Goal: Transaction & Acquisition: Book appointment/travel/reservation

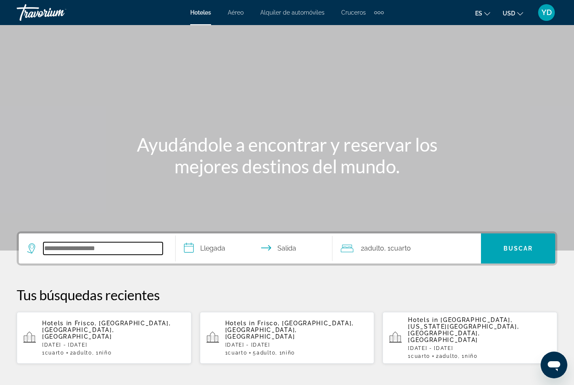
click at [130, 242] on input "Search hotel destination" at bounding box center [102, 248] width 119 height 13
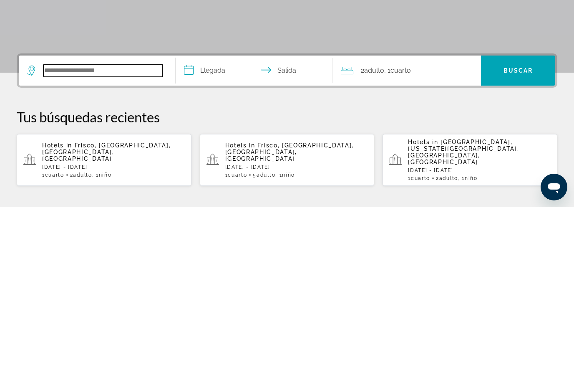
click at [130, 242] on input "Search hotel destination" at bounding box center [102, 248] width 119 height 13
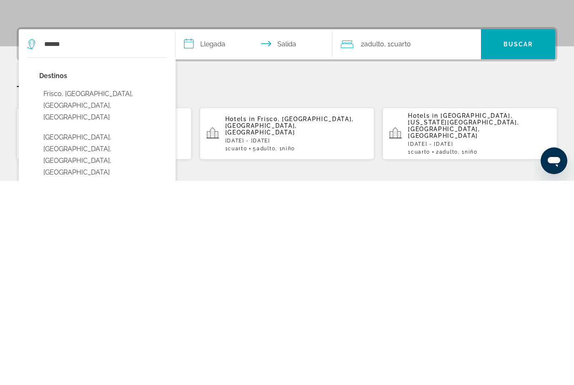
type input "**********"
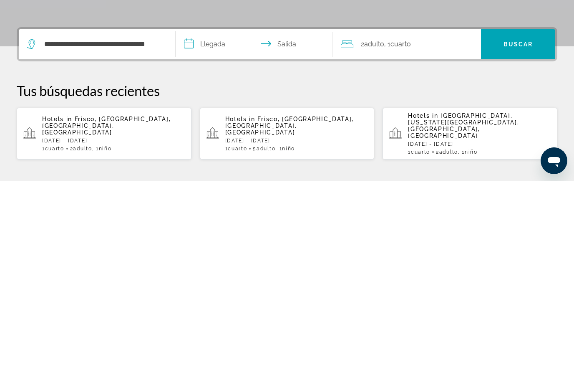
click at [225, 233] on input "**********" at bounding box center [256, 249] width 160 height 33
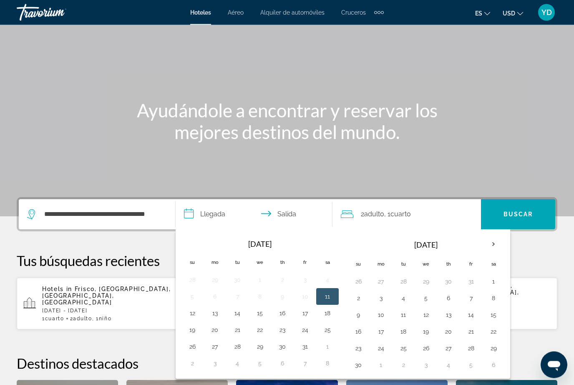
scroll to position [34, 0]
click at [473, 346] on button "28" at bounding box center [470, 348] width 13 height 12
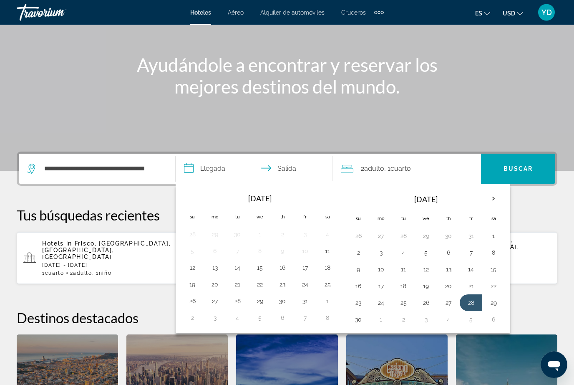
scroll to position [81, 0]
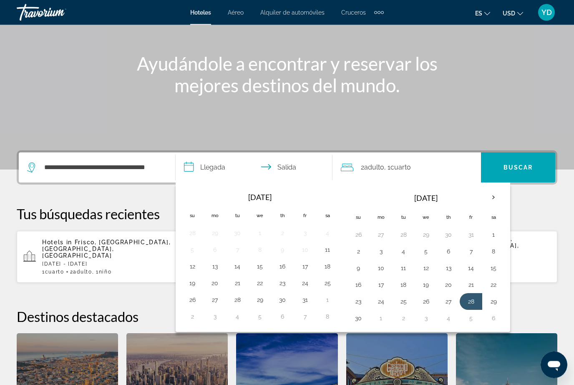
click at [408, 313] on button "2" at bounding box center [403, 319] width 13 height 12
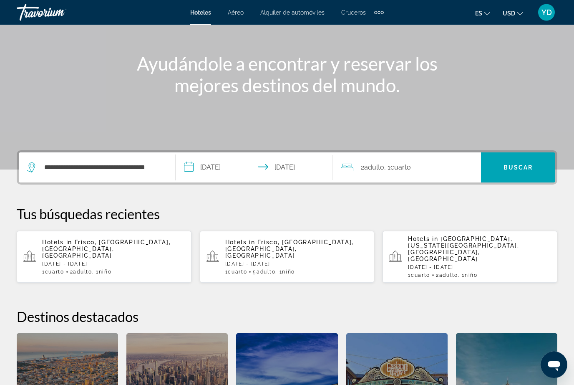
type input "**********"
click at [521, 164] on span "Buscar" at bounding box center [519, 167] width 30 height 7
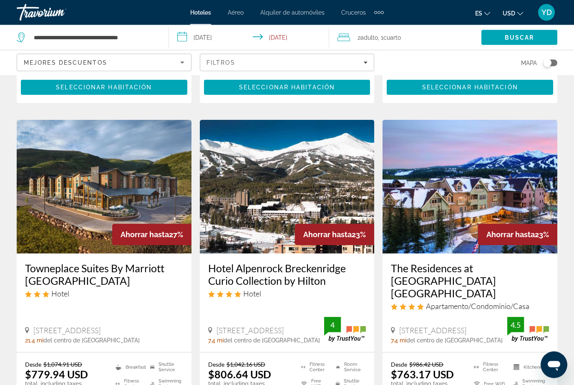
scroll to position [312, 0]
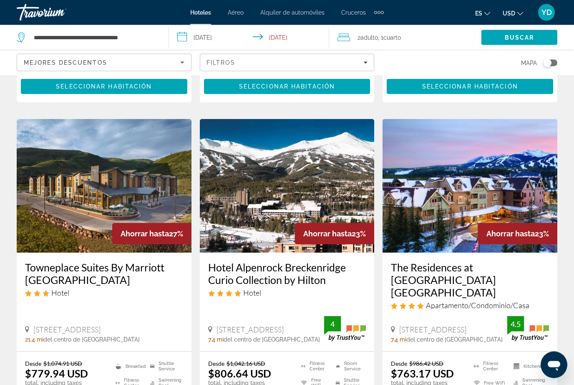
click at [333, 185] on img "Main content" at bounding box center [287, 186] width 175 height 134
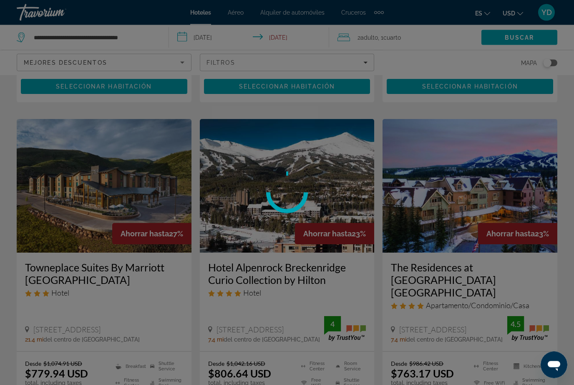
scroll to position [312, 0]
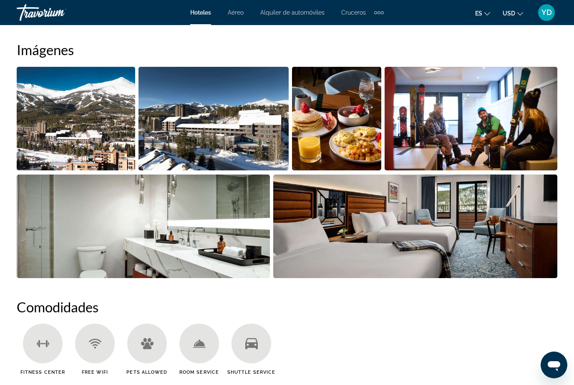
scroll to position [563, 0]
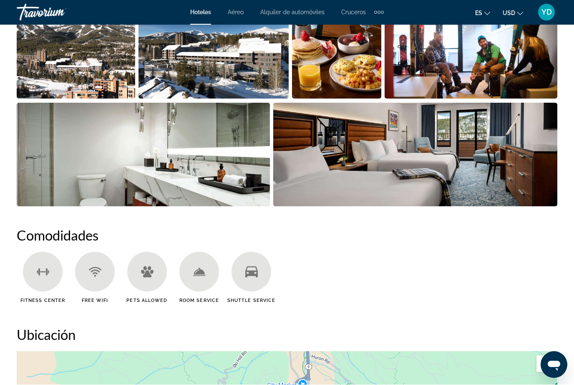
click at [511, 135] on img "Open full-screen image slider" at bounding box center [415, 154] width 285 height 103
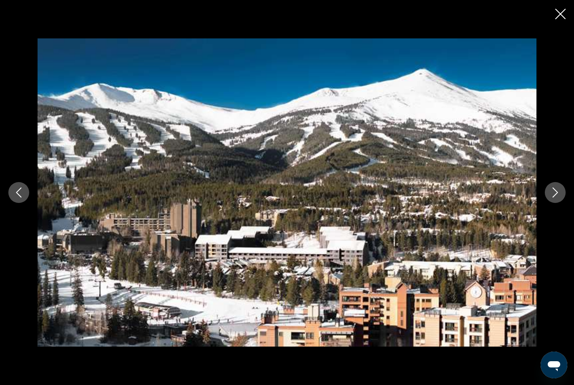
click at [558, 194] on icon "Next image" at bounding box center [555, 192] width 10 height 10
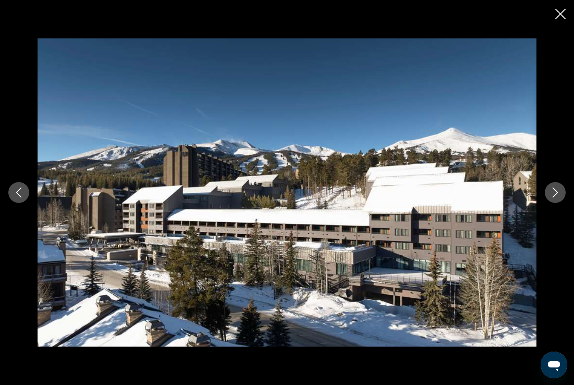
click at [550, 189] on button "Next image" at bounding box center [555, 192] width 21 height 21
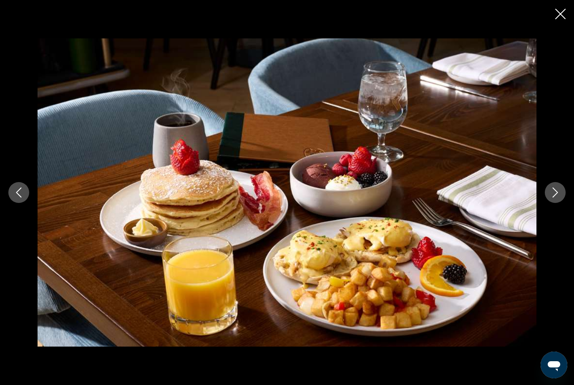
click at [558, 190] on icon "Next image" at bounding box center [555, 192] width 10 height 10
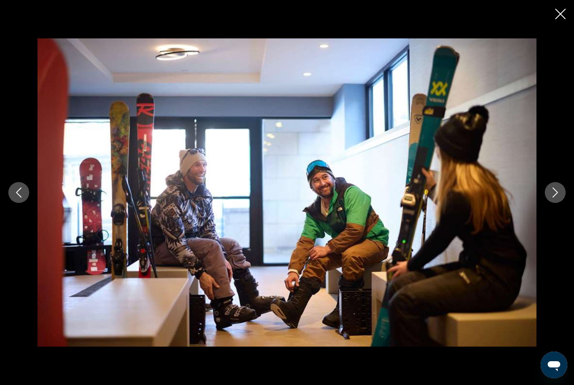
click at [558, 194] on icon "Next image" at bounding box center [555, 192] width 10 height 10
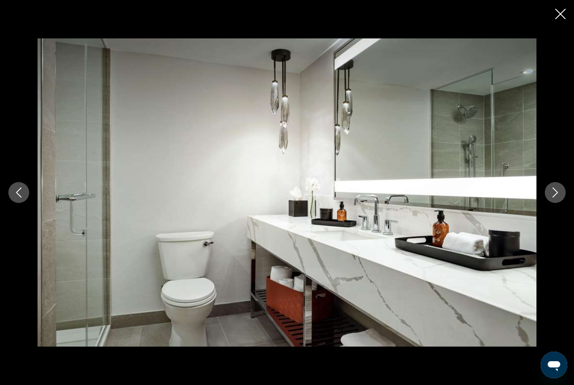
click at [558, 194] on icon "Next image" at bounding box center [555, 192] width 10 height 10
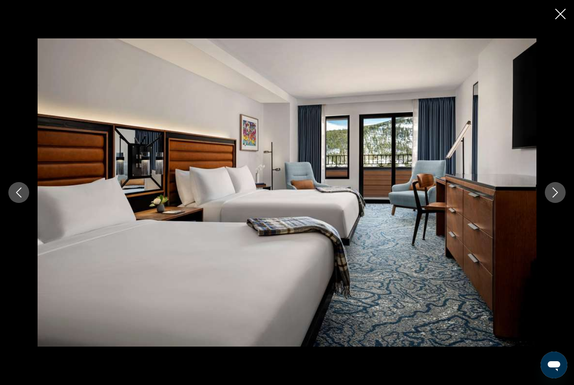
click at [558, 196] on icon "Next image" at bounding box center [555, 192] width 10 height 10
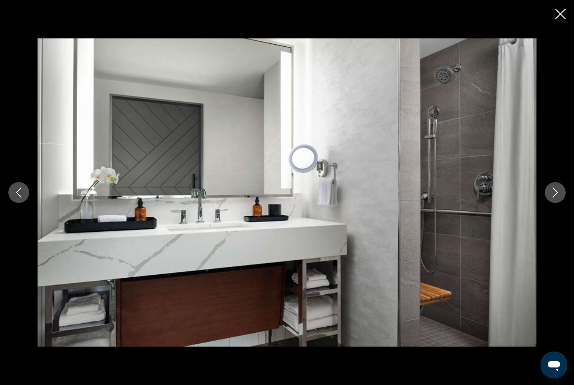
click at [558, 201] on button "Next image" at bounding box center [555, 192] width 21 height 21
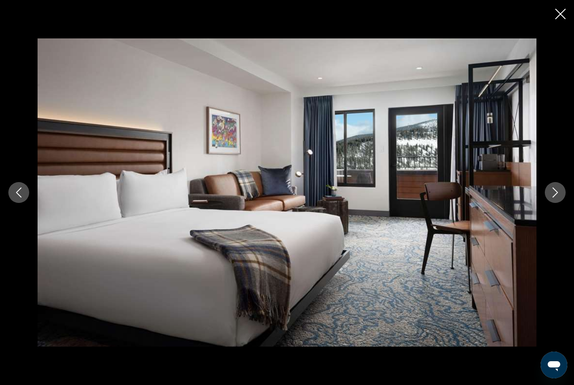
click at [557, 193] on icon "Next image" at bounding box center [555, 192] width 5 height 10
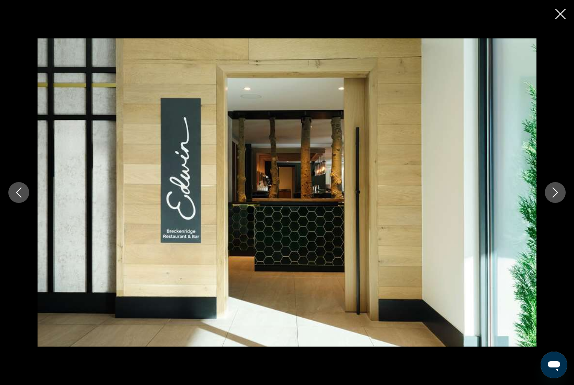
click at [556, 193] on icon "Next image" at bounding box center [555, 192] width 10 height 10
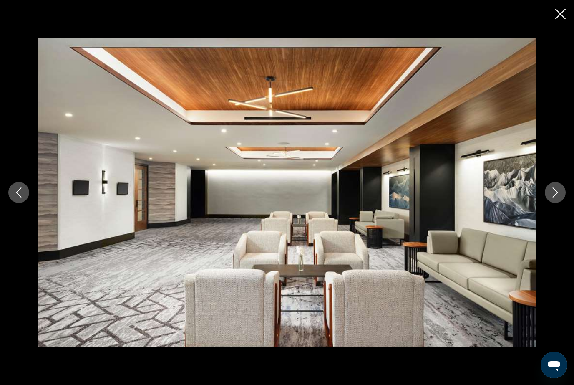
click at [555, 194] on icon "Next image" at bounding box center [555, 192] width 10 height 10
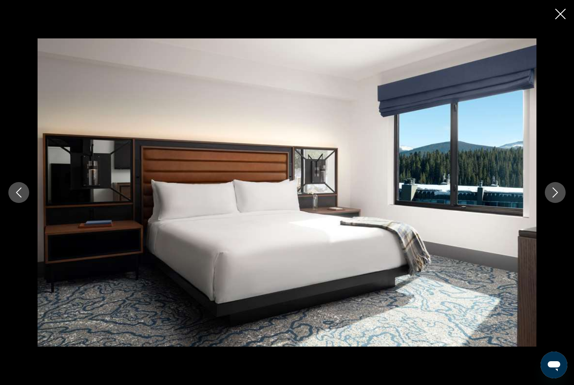
click at [555, 193] on icon "Next image" at bounding box center [555, 192] width 10 height 10
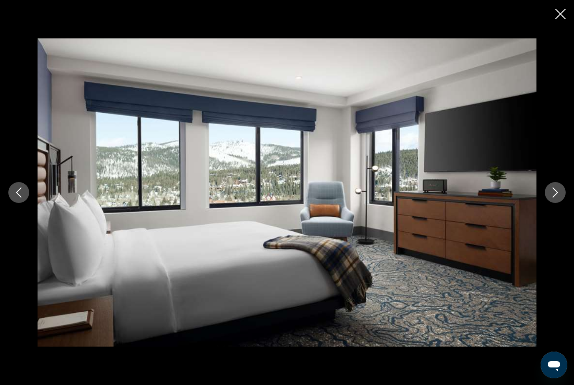
click at [554, 192] on icon "Next image" at bounding box center [555, 192] width 10 height 10
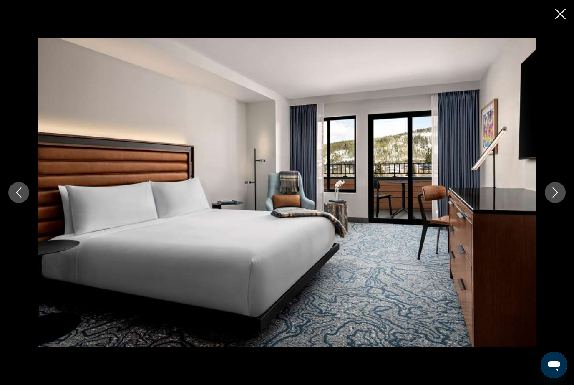
click at [553, 193] on icon "Next image" at bounding box center [555, 192] width 10 height 10
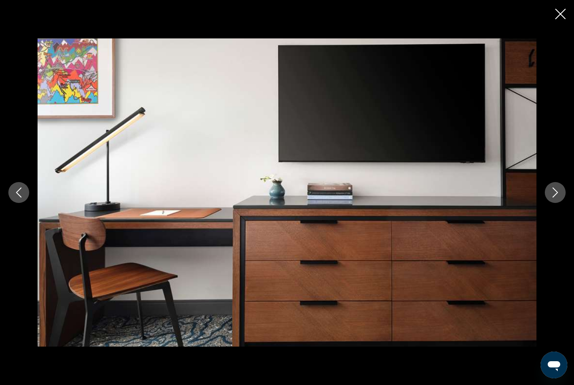
click at [554, 193] on icon "Next image" at bounding box center [555, 192] width 10 height 10
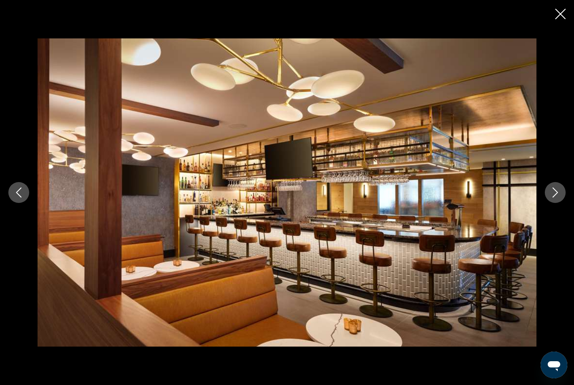
click at [555, 194] on icon "Next image" at bounding box center [555, 192] width 10 height 10
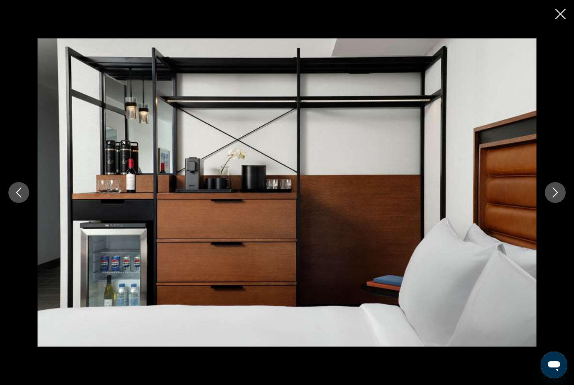
click at [555, 193] on icon "Next image" at bounding box center [555, 192] width 10 height 10
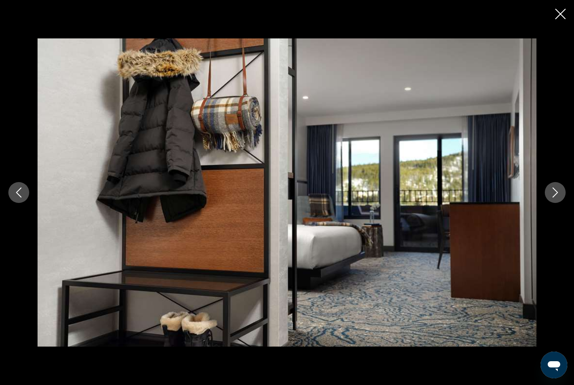
click at [555, 192] on icon "Next image" at bounding box center [555, 192] width 10 height 10
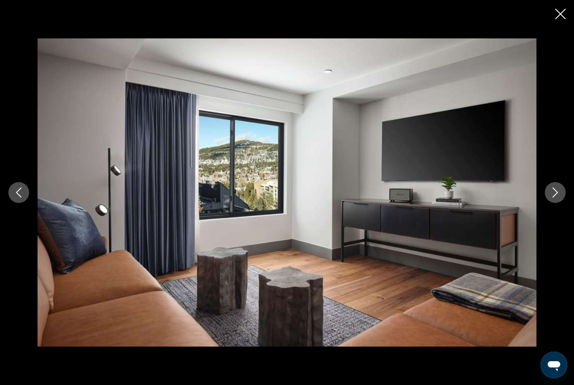
click at [554, 192] on icon "Next image" at bounding box center [555, 192] width 10 height 10
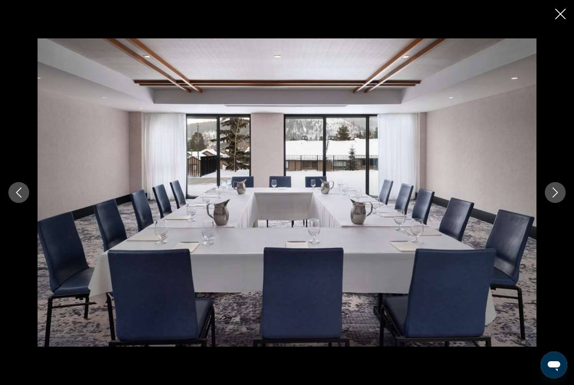
click at [560, 192] on button "Next image" at bounding box center [555, 192] width 21 height 21
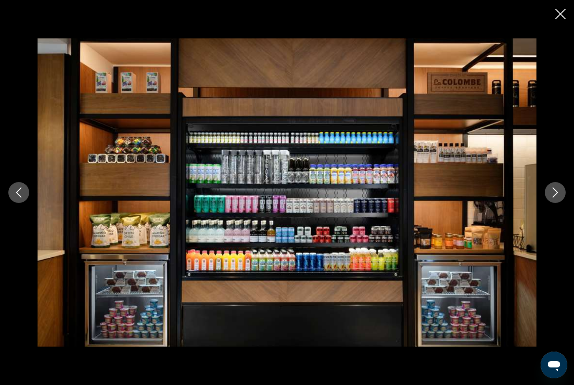
click at [558, 185] on button "Next image" at bounding box center [555, 192] width 21 height 21
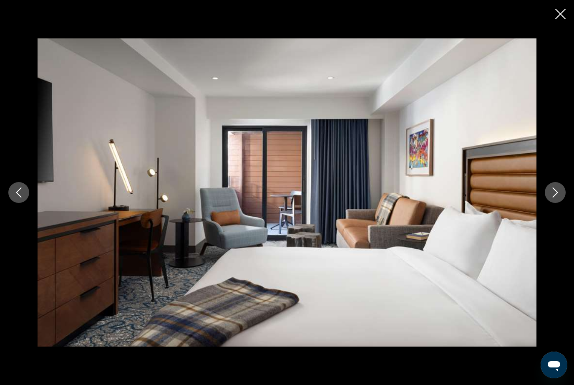
click at [557, 184] on button "Next image" at bounding box center [555, 192] width 21 height 21
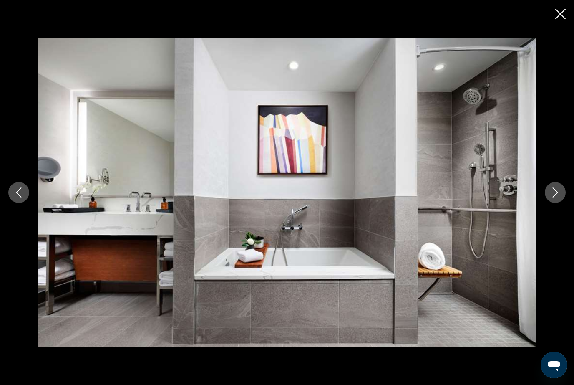
click at [557, 182] on button "Next image" at bounding box center [555, 192] width 21 height 21
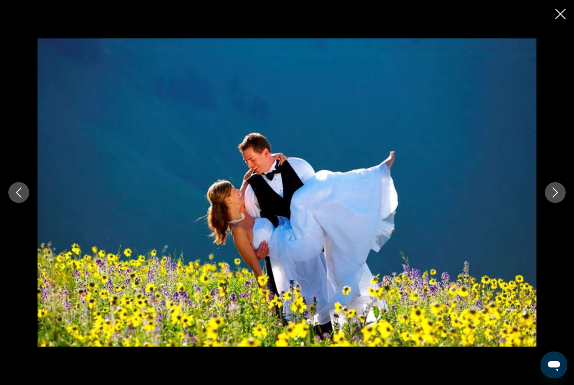
click at [556, 180] on div "prev next" at bounding box center [287, 192] width 574 height 308
click at [557, 187] on button "Next image" at bounding box center [555, 192] width 21 height 21
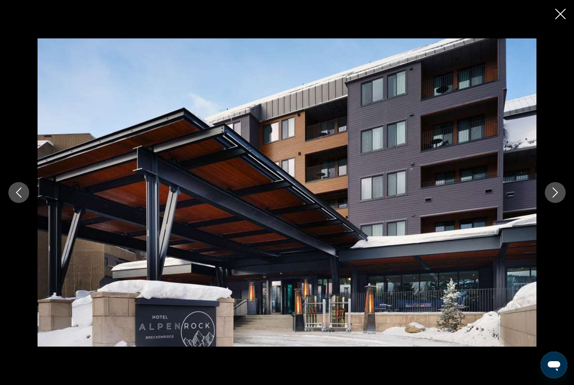
click at [556, 195] on icon "Next image" at bounding box center [555, 192] width 10 height 10
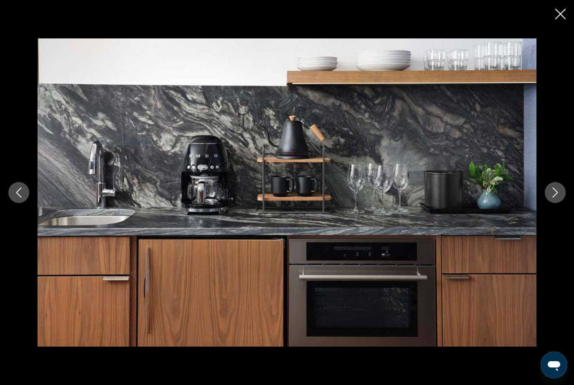
click at [556, 199] on button "Next image" at bounding box center [555, 192] width 21 height 21
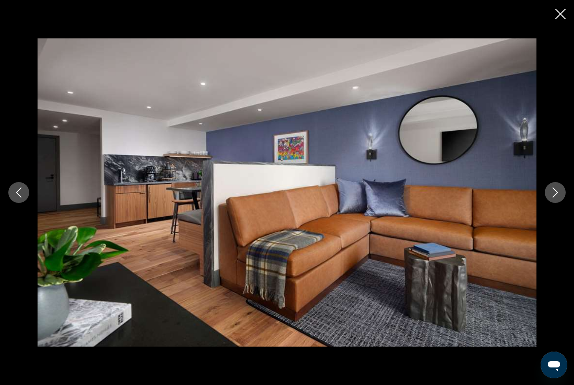
click at [555, 202] on button "Next image" at bounding box center [555, 192] width 21 height 21
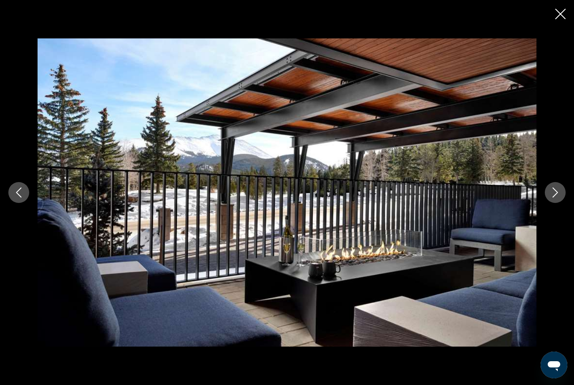
click at [555, 201] on button "Next image" at bounding box center [555, 192] width 21 height 21
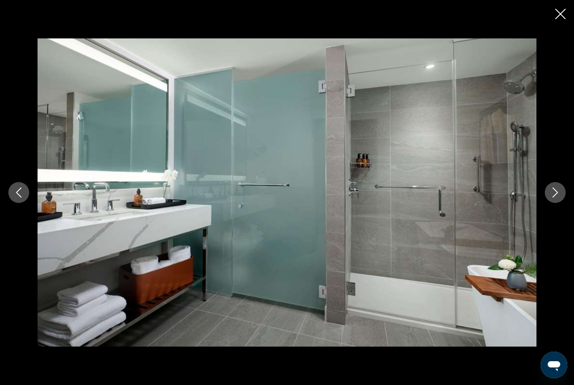
click at [555, 202] on button "Next image" at bounding box center [555, 192] width 21 height 21
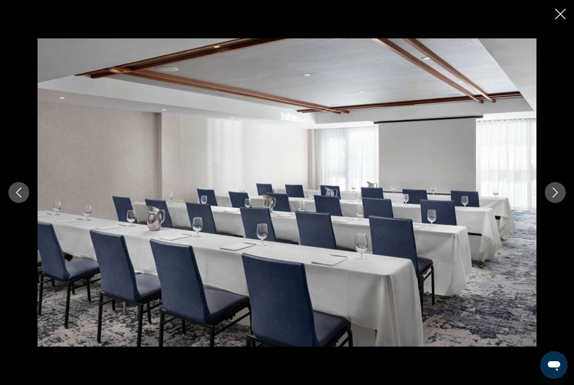
click at [558, 189] on icon "Next image" at bounding box center [555, 192] width 10 height 10
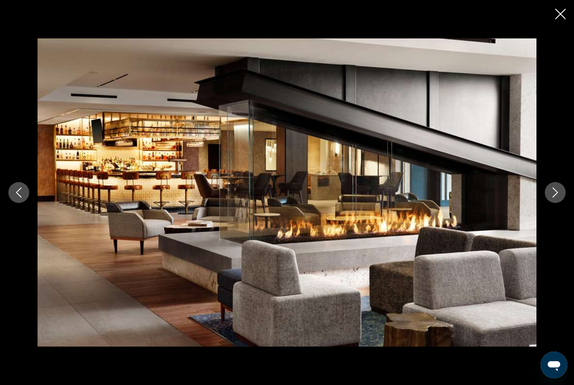
click at [560, 191] on button "Next image" at bounding box center [555, 192] width 21 height 21
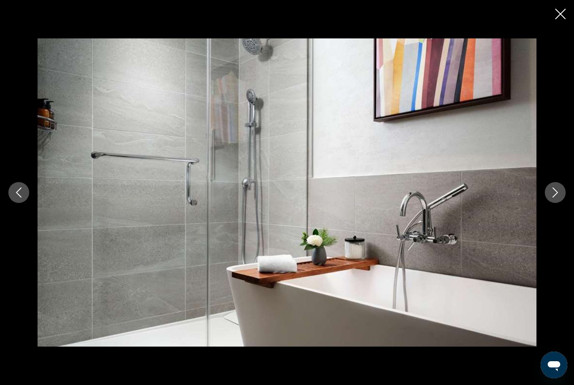
click at [558, 193] on icon "Next image" at bounding box center [555, 192] width 5 height 10
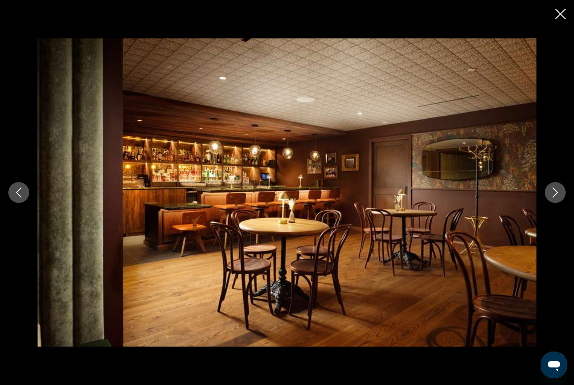
click at [555, 193] on icon "Next image" at bounding box center [555, 192] width 10 height 10
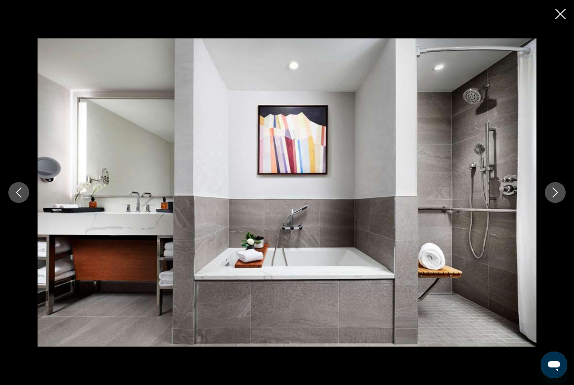
click at [558, 194] on icon "Next image" at bounding box center [555, 192] width 10 height 10
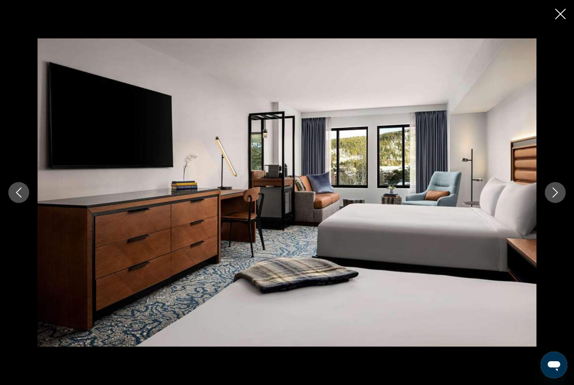
click at [556, 197] on icon "Next image" at bounding box center [555, 192] width 10 height 10
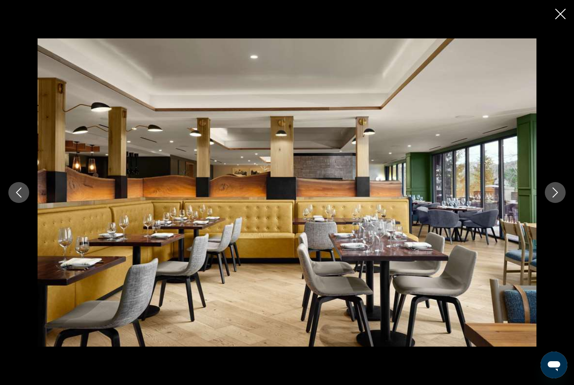
click at [556, 198] on button "Next image" at bounding box center [555, 192] width 21 height 21
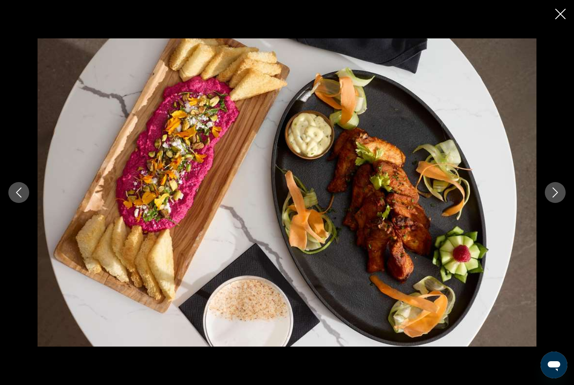
click at [558, 192] on icon "Next image" at bounding box center [555, 192] width 10 height 10
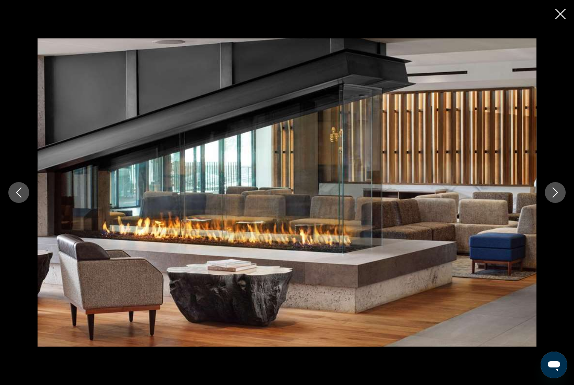
click at [550, 200] on button "Next image" at bounding box center [555, 192] width 21 height 21
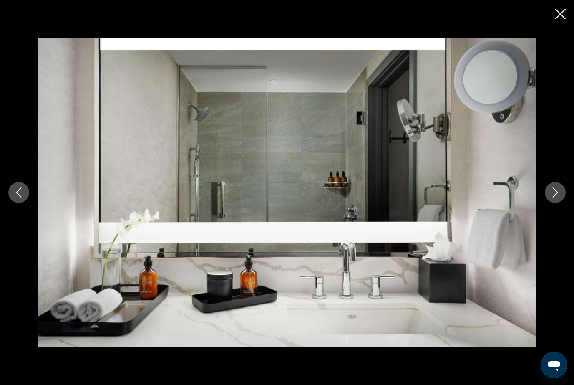
click at [550, 200] on button "Next image" at bounding box center [555, 192] width 21 height 21
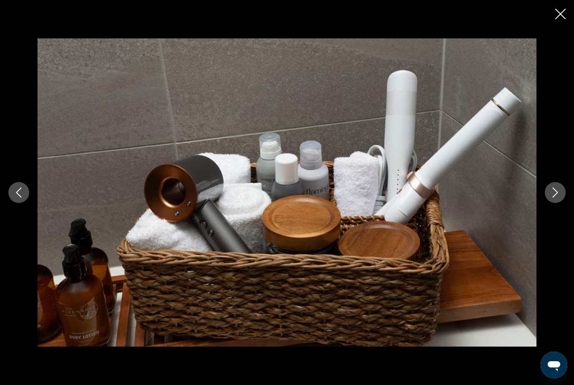
click at [552, 200] on button "Next image" at bounding box center [555, 192] width 21 height 21
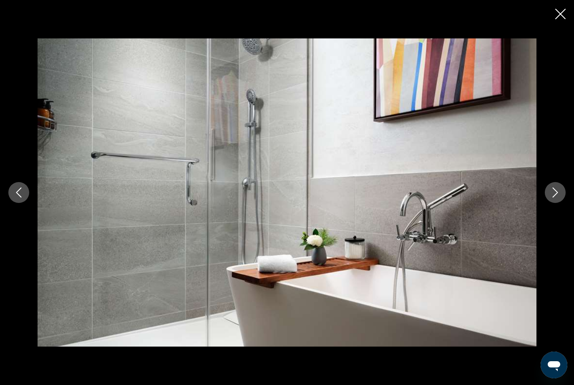
click at [555, 197] on button "Next image" at bounding box center [555, 192] width 21 height 21
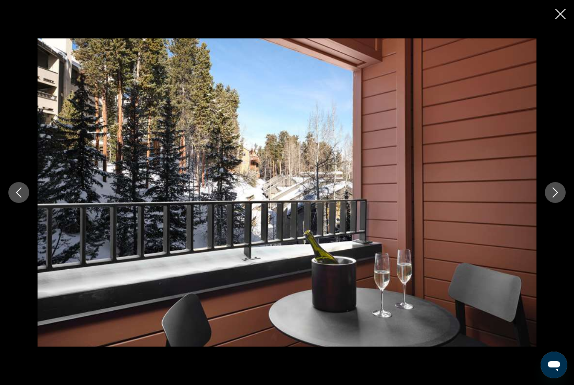
click at [556, 196] on icon "Next image" at bounding box center [555, 192] width 10 height 10
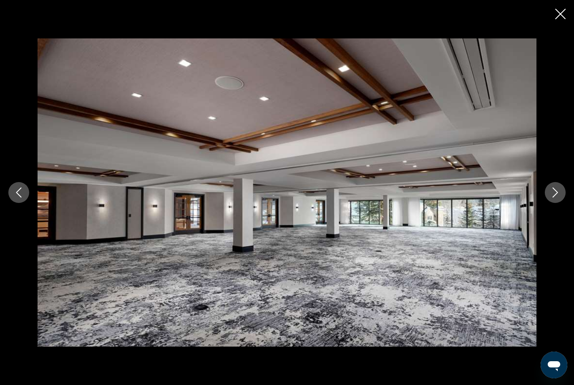
click at [553, 197] on icon "Next image" at bounding box center [555, 192] width 5 height 10
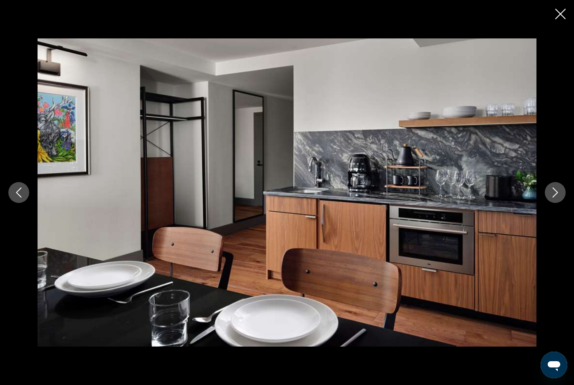
click at [553, 198] on button "Next image" at bounding box center [555, 192] width 21 height 21
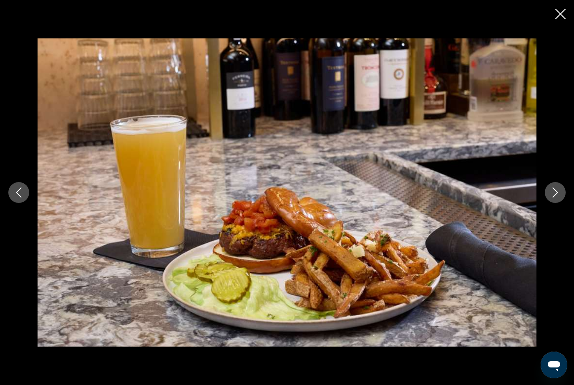
click at [553, 199] on button "Next image" at bounding box center [555, 192] width 21 height 21
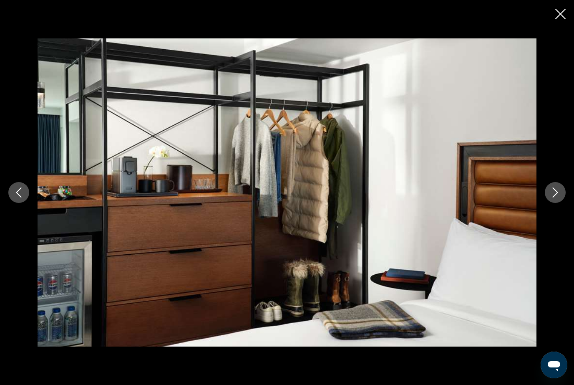
click at [553, 197] on button "Next image" at bounding box center [555, 192] width 21 height 21
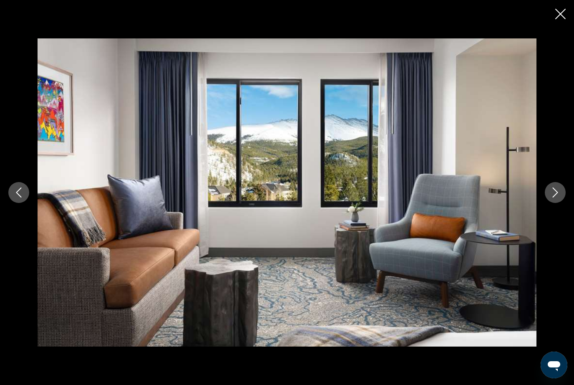
click at [555, 197] on icon "Next image" at bounding box center [555, 192] width 10 height 10
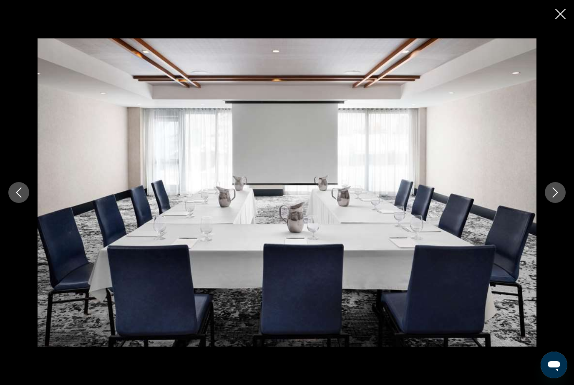
click at [553, 195] on icon "Next image" at bounding box center [555, 192] width 10 height 10
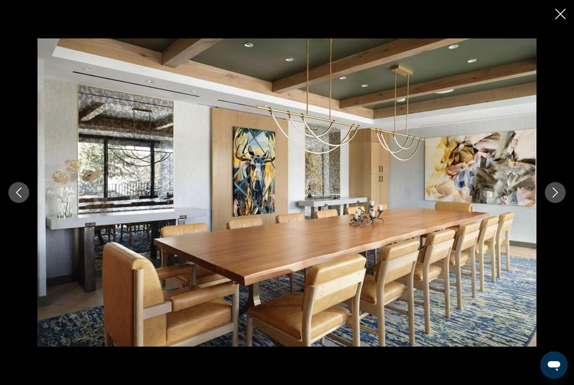
click at [554, 197] on icon "Next image" at bounding box center [555, 192] width 5 height 10
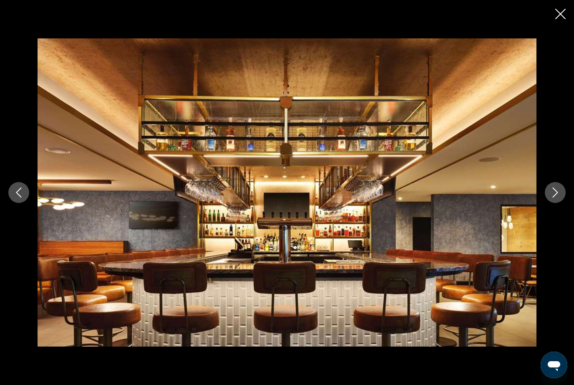
click at [554, 197] on button "Next image" at bounding box center [555, 192] width 21 height 21
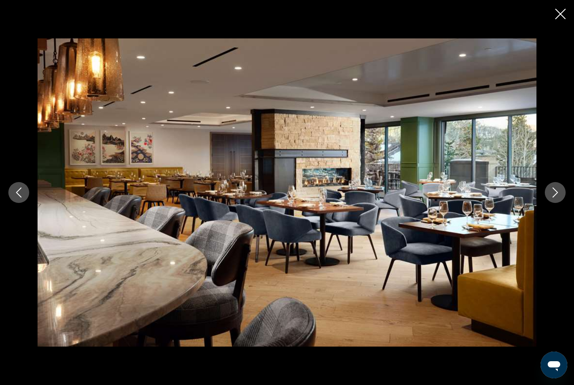
click at [556, 197] on icon "Next image" at bounding box center [555, 192] width 10 height 10
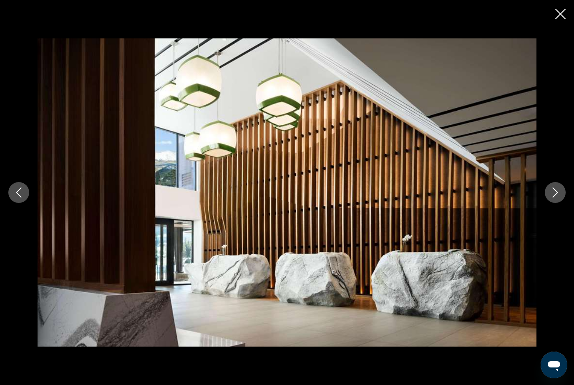
click at [555, 199] on button "Next image" at bounding box center [555, 192] width 21 height 21
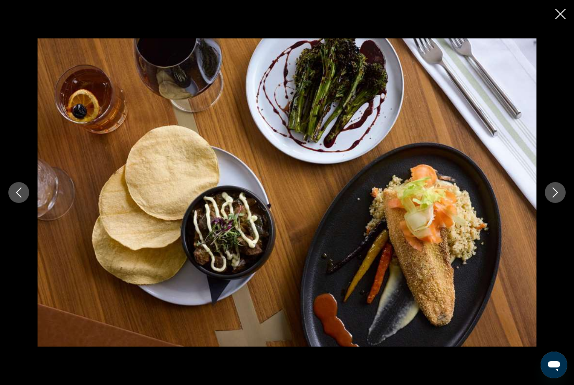
click at [557, 201] on button "Next image" at bounding box center [555, 192] width 21 height 21
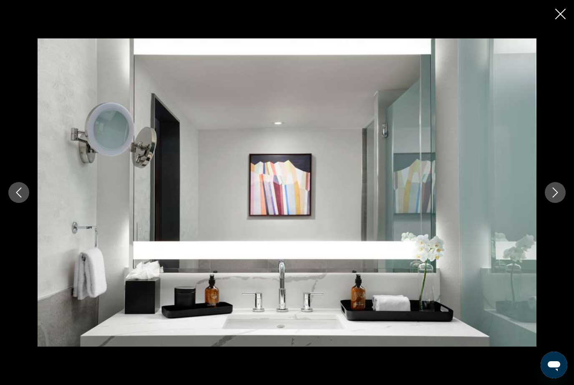
click at [558, 201] on button "Next image" at bounding box center [555, 192] width 21 height 21
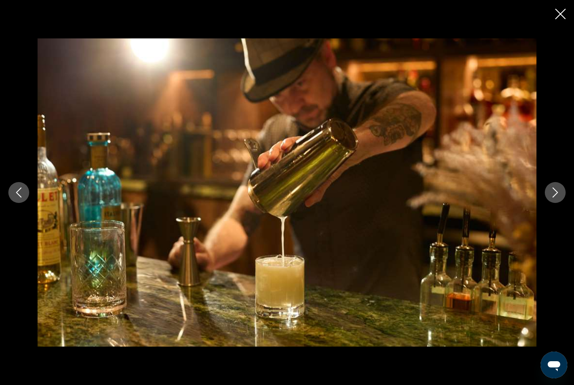
click at [555, 201] on button "Next image" at bounding box center [555, 192] width 21 height 21
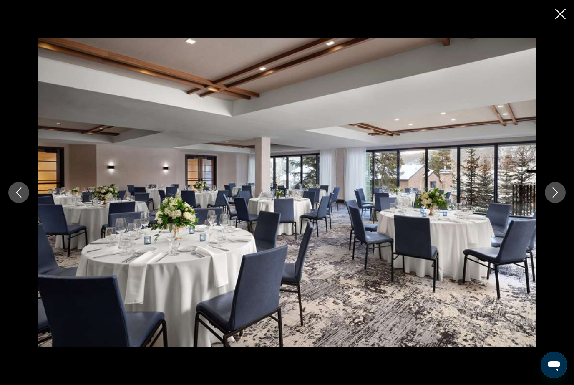
click at [554, 202] on button "Next image" at bounding box center [555, 192] width 21 height 21
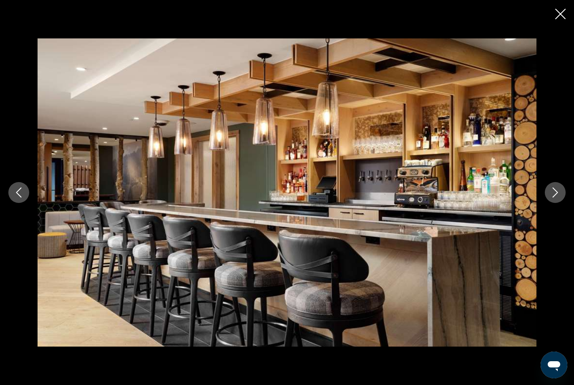
click at [554, 202] on button "Next image" at bounding box center [555, 192] width 21 height 21
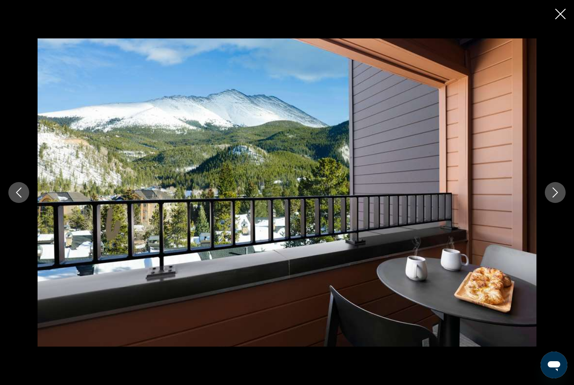
click at [556, 180] on div "prev next" at bounding box center [287, 192] width 574 height 308
click at [553, 187] on button "Next image" at bounding box center [555, 192] width 21 height 21
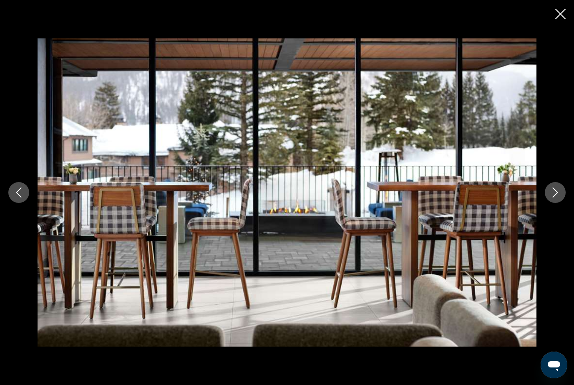
click at [553, 197] on icon "Next image" at bounding box center [555, 192] width 5 height 10
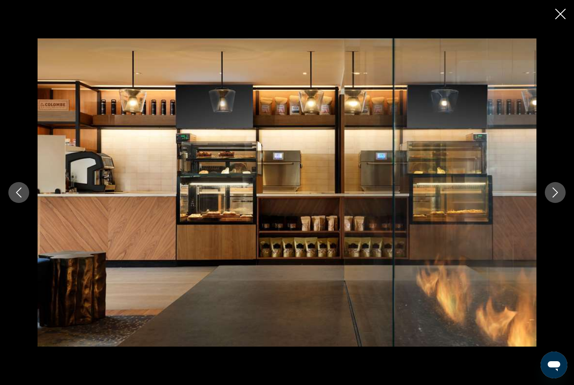
click at [555, 196] on icon "Next image" at bounding box center [555, 192] width 5 height 10
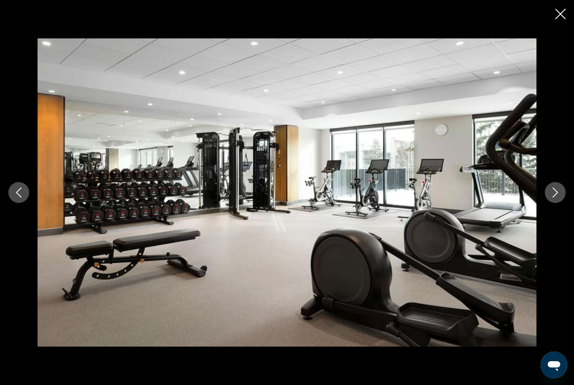
click at [552, 197] on button "Next image" at bounding box center [555, 192] width 21 height 21
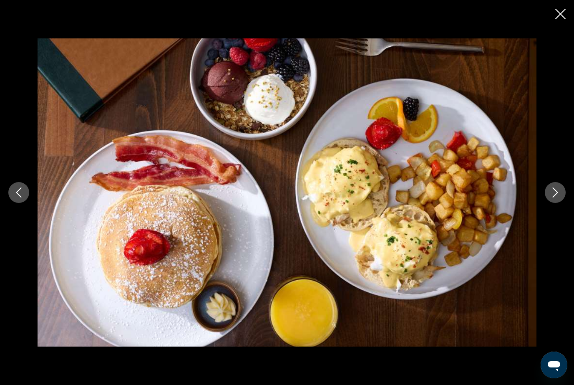
click at [559, 9] on icon "Close slideshow" at bounding box center [560, 14] width 10 height 10
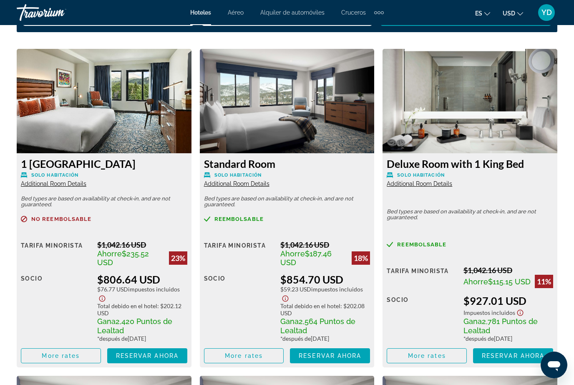
scroll to position [1278, 0]
click at [329, 127] on img "Main content" at bounding box center [287, 101] width 175 height 104
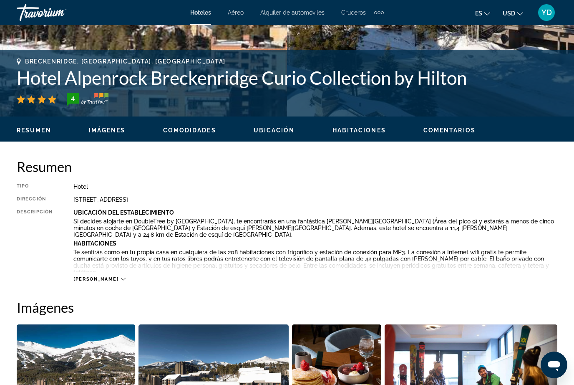
scroll to position [304, 0]
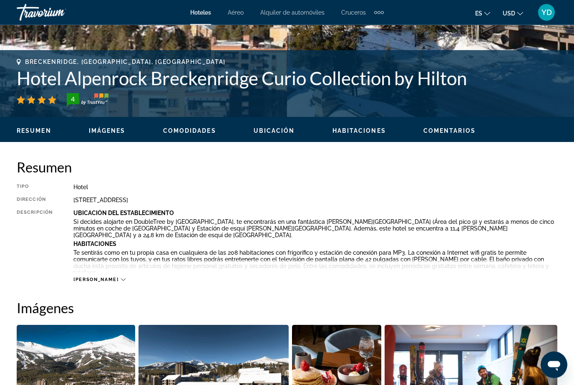
click at [91, 282] on span "[PERSON_NAME]" at bounding box center [95, 279] width 45 height 5
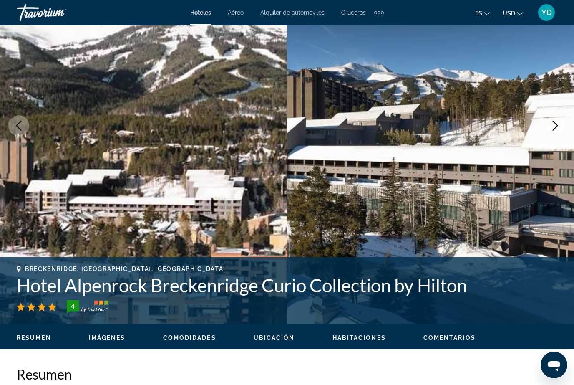
scroll to position [0, 0]
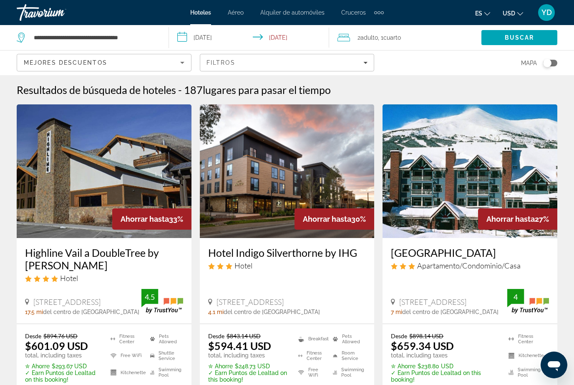
click at [535, 202] on img "Main content" at bounding box center [470, 171] width 175 height 134
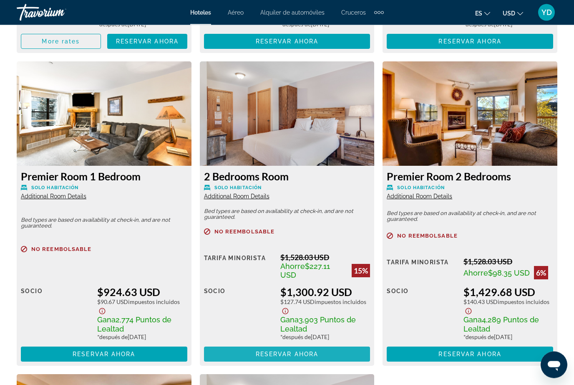
scroll to position [1576, 0]
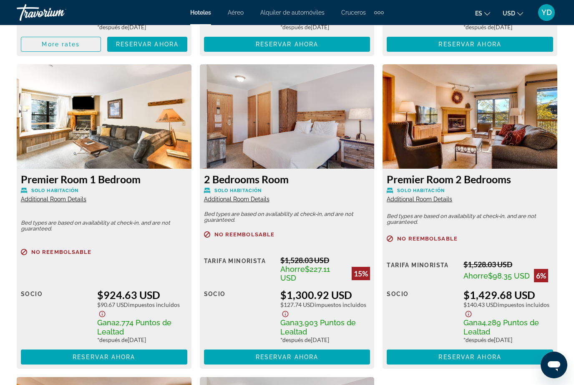
click at [136, 139] on img "Main content" at bounding box center [104, 116] width 175 height 104
click at [159, 138] on img "Main content" at bounding box center [104, 116] width 175 height 104
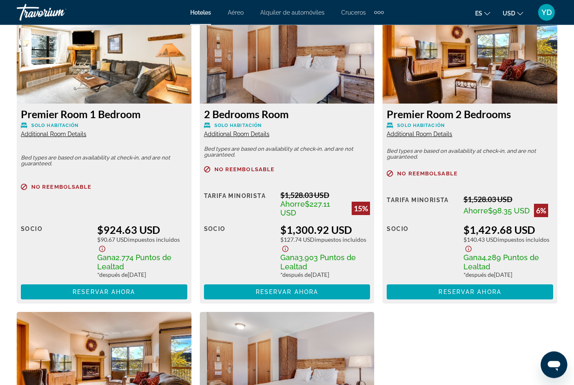
scroll to position [1639, 0]
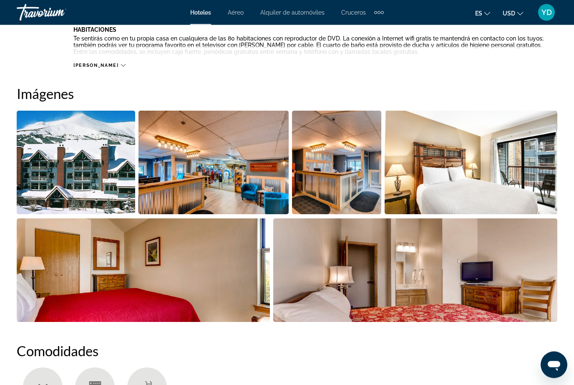
click at [514, 166] on img "Open full-screen image slider" at bounding box center [471, 162] width 173 height 103
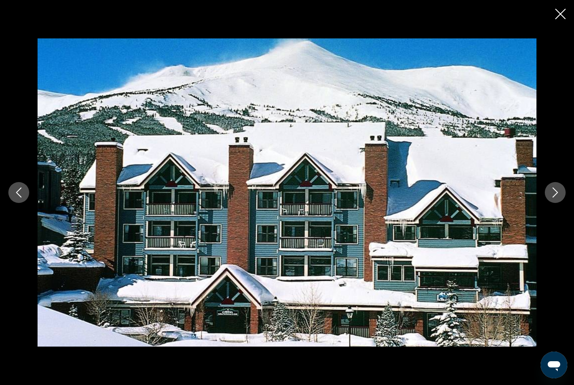
click at [559, 193] on icon "Next image" at bounding box center [555, 192] width 10 height 10
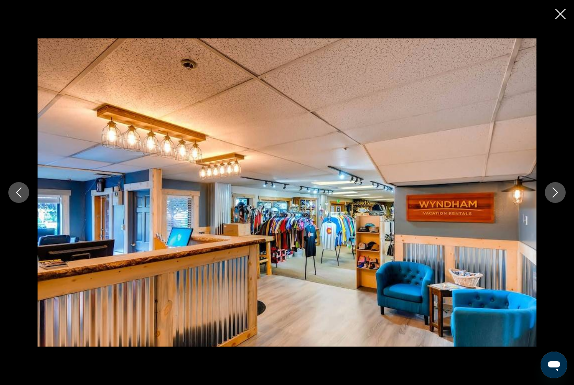
click at [558, 191] on icon "Next image" at bounding box center [555, 192] width 10 height 10
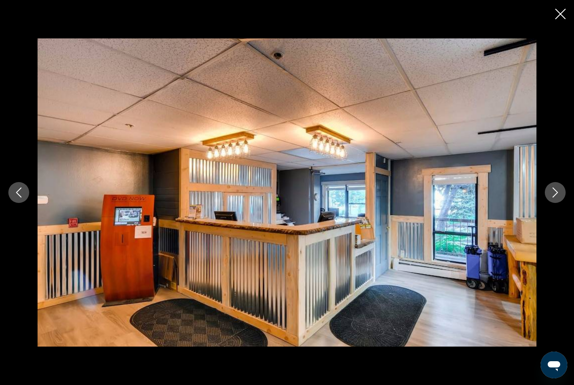
click at [554, 193] on icon "Next image" at bounding box center [555, 192] width 10 height 10
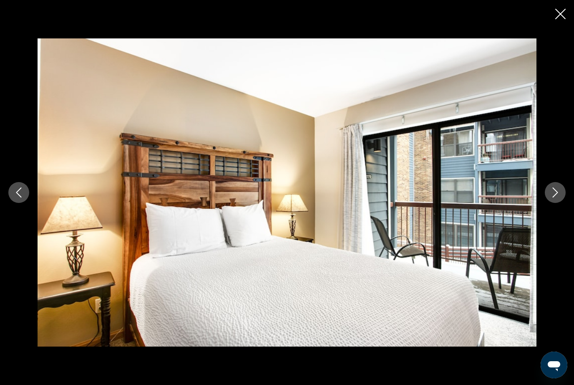
click at [556, 194] on icon "Next image" at bounding box center [555, 192] width 5 height 10
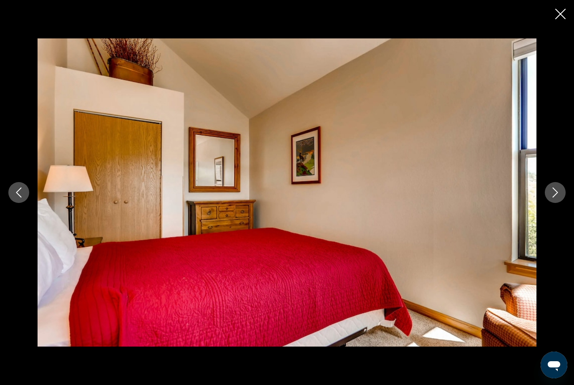
click at [559, 193] on icon "Next image" at bounding box center [555, 192] width 10 height 10
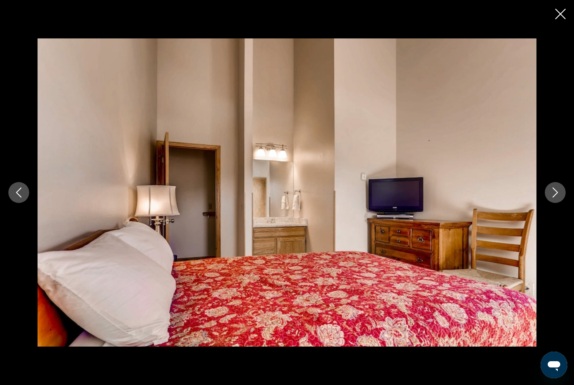
click at [554, 192] on icon "Next image" at bounding box center [555, 192] width 10 height 10
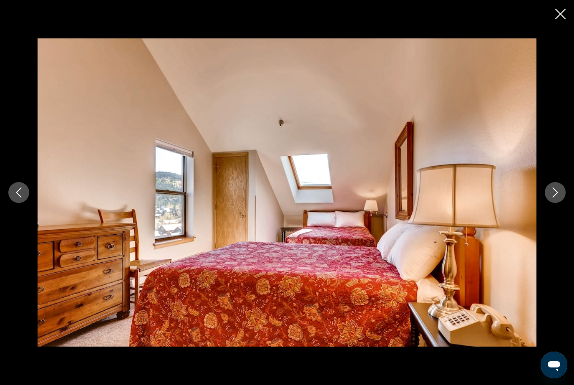
click at [548, 195] on button "Next image" at bounding box center [555, 192] width 21 height 21
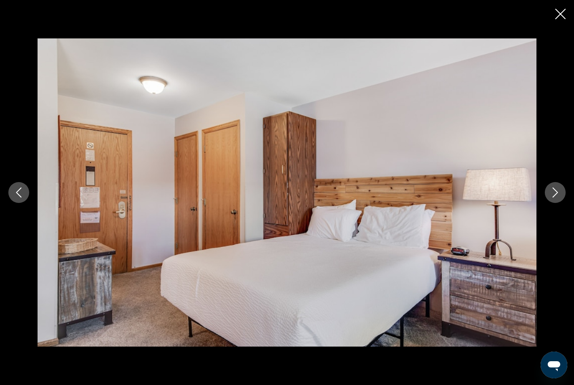
click at [554, 188] on icon "Next image" at bounding box center [555, 192] width 10 height 10
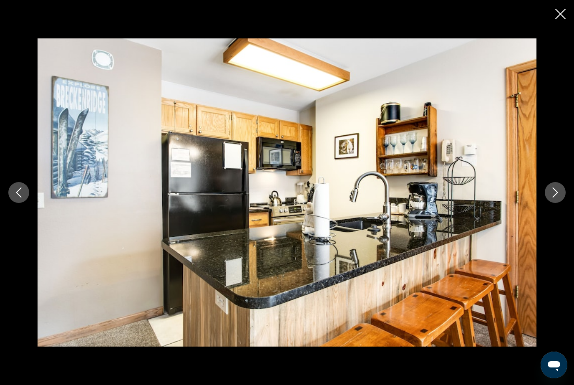
click at [553, 188] on icon "Next image" at bounding box center [555, 192] width 5 height 10
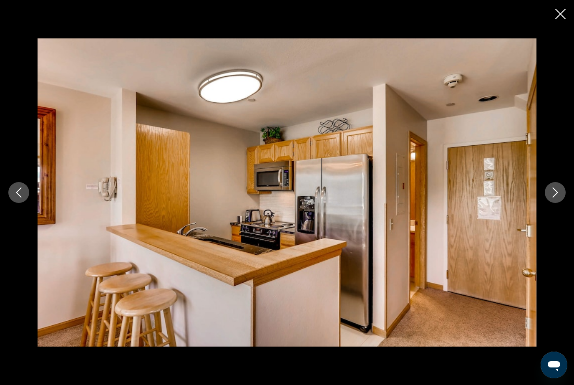
click at [553, 187] on icon "Next image" at bounding box center [555, 192] width 10 height 10
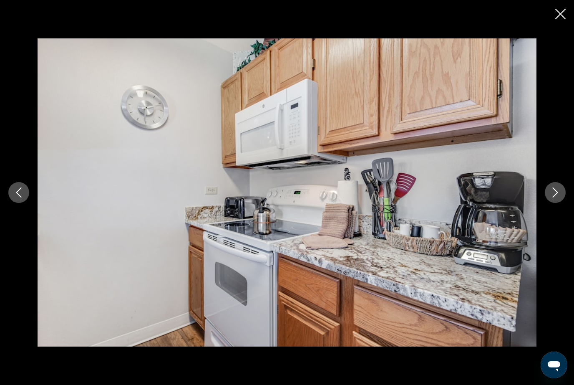
click at [556, 188] on icon "Next image" at bounding box center [555, 192] width 10 height 10
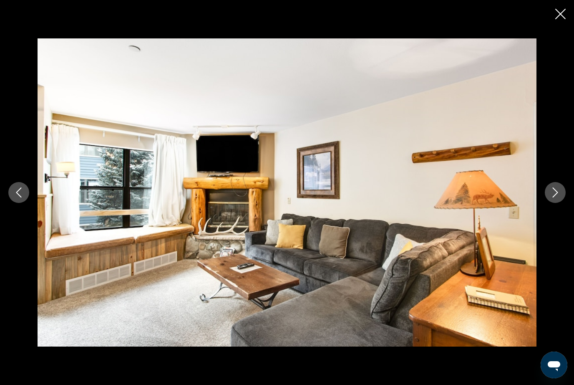
click at [557, 197] on icon "Next image" at bounding box center [555, 192] width 10 height 10
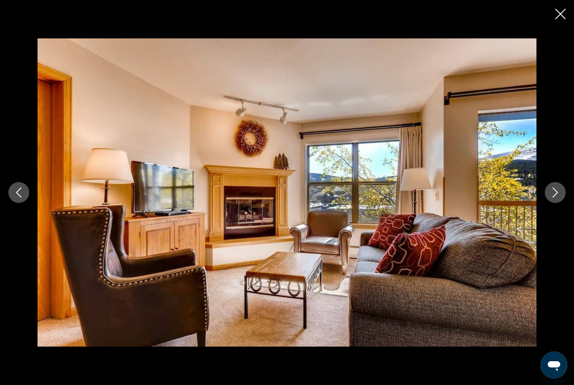
click at [559, 198] on button "Next image" at bounding box center [555, 192] width 21 height 21
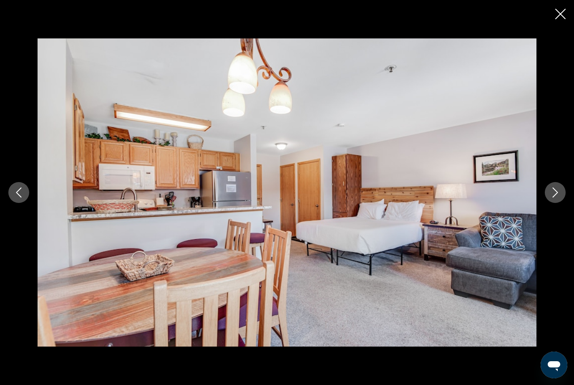
click at [558, 195] on icon "Next image" at bounding box center [555, 192] width 10 height 10
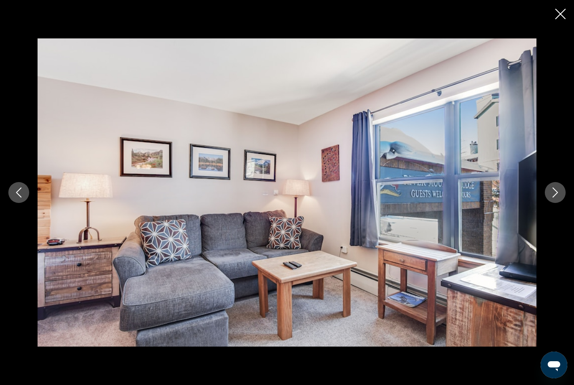
click at [560, 197] on icon "Next image" at bounding box center [555, 192] width 10 height 10
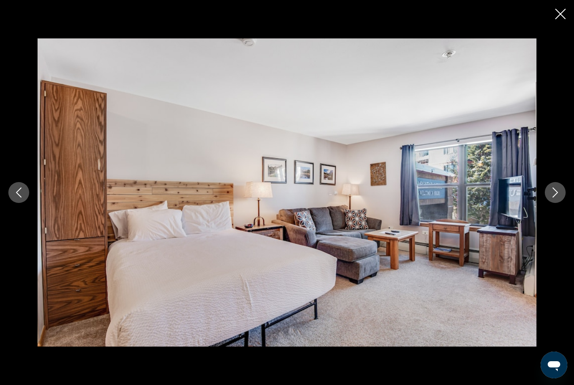
click at [558, 195] on icon "Next image" at bounding box center [555, 192] width 10 height 10
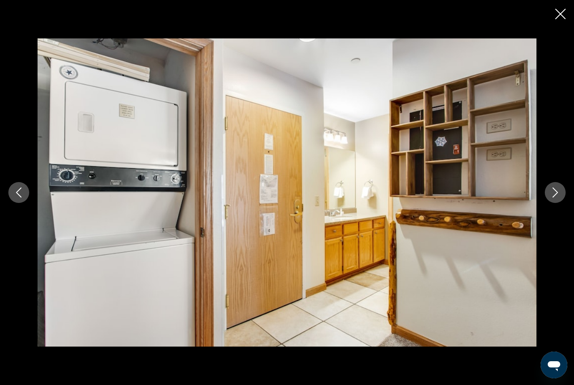
click at [559, 198] on button "Next image" at bounding box center [555, 192] width 21 height 21
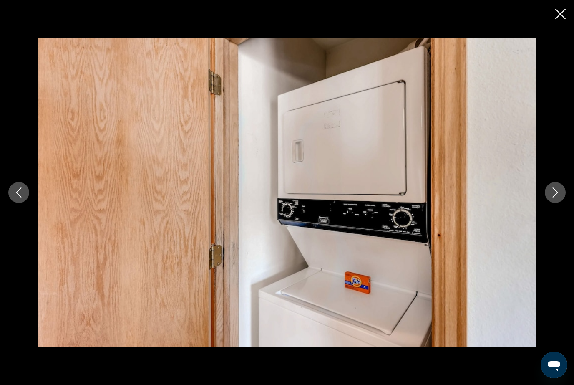
click at [558, 199] on button "Next image" at bounding box center [555, 192] width 21 height 21
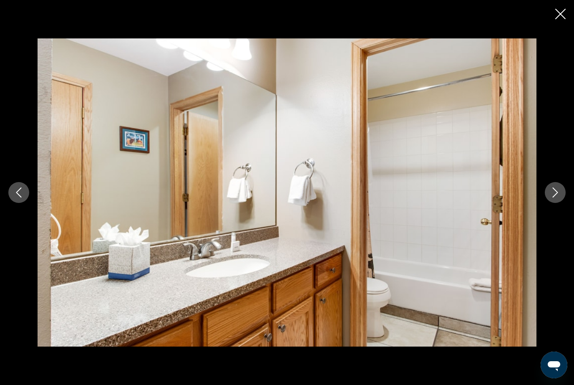
click at [558, 201] on button "Next image" at bounding box center [555, 192] width 21 height 21
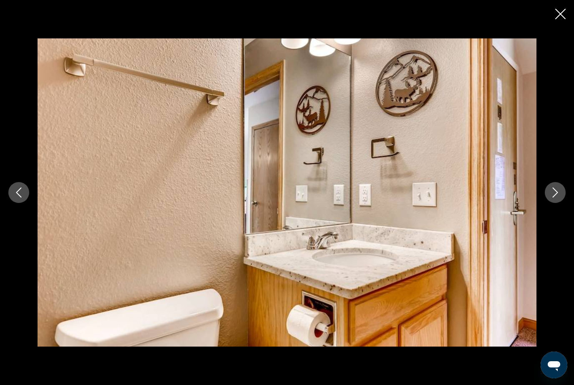
click at [563, 198] on button "Next image" at bounding box center [555, 192] width 21 height 21
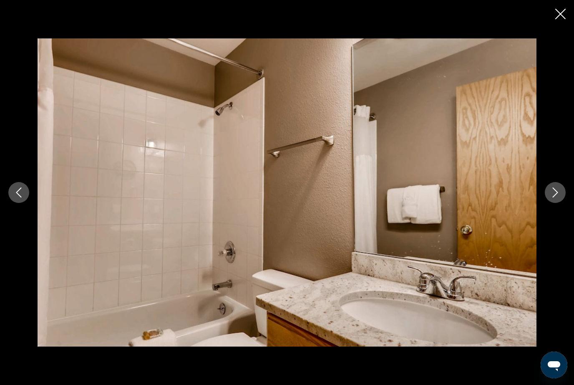
click at [561, 201] on button "Next image" at bounding box center [555, 192] width 21 height 21
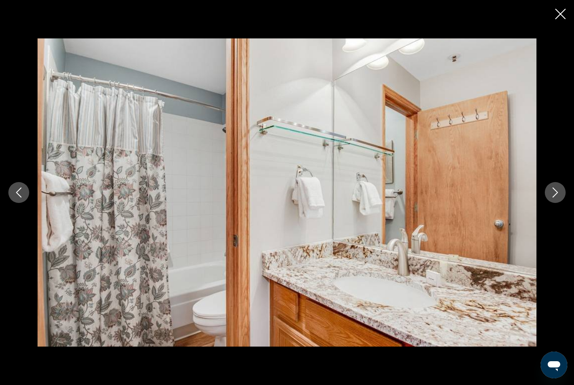
click at [560, 200] on button "Next image" at bounding box center [555, 192] width 21 height 21
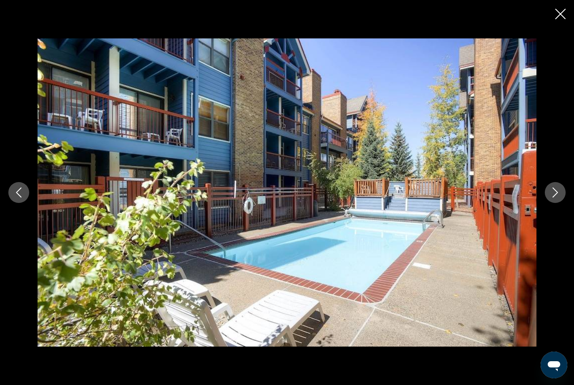
click at [563, 187] on button "Next image" at bounding box center [555, 192] width 21 height 21
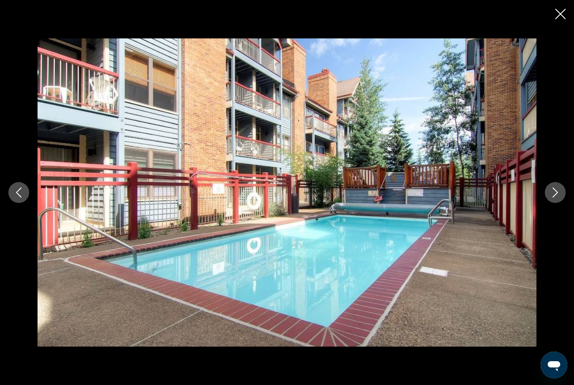
click at [562, 189] on button "Next image" at bounding box center [555, 192] width 21 height 21
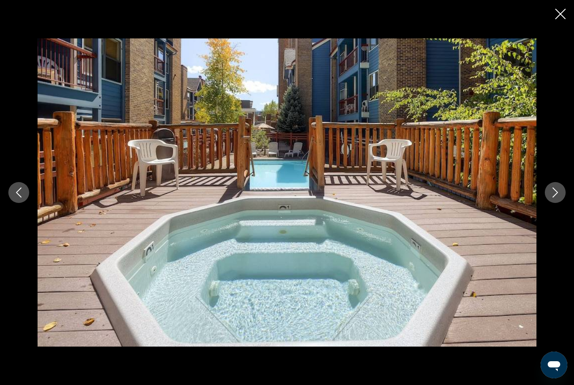
click at [561, 190] on button "Next image" at bounding box center [555, 192] width 21 height 21
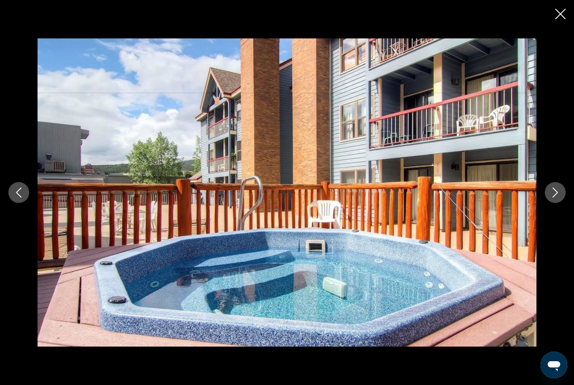
click at [561, 191] on button "Next image" at bounding box center [555, 192] width 21 height 21
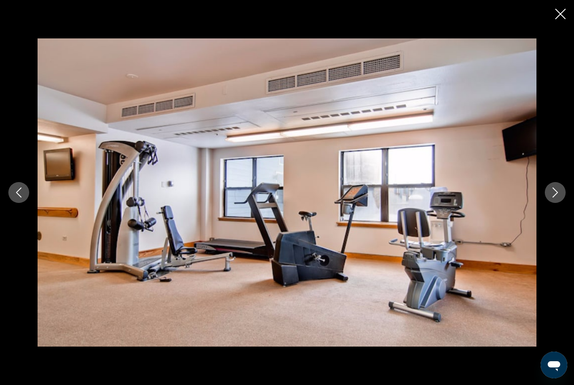
click at [558, 190] on icon "Next image" at bounding box center [555, 192] width 10 height 10
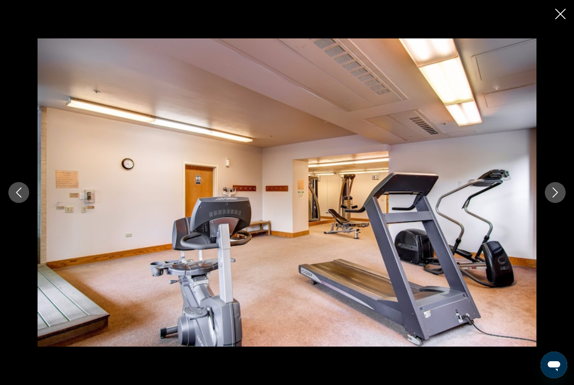
click at [559, 193] on icon "Next image" at bounding box center [555, 192] width 10 height 10
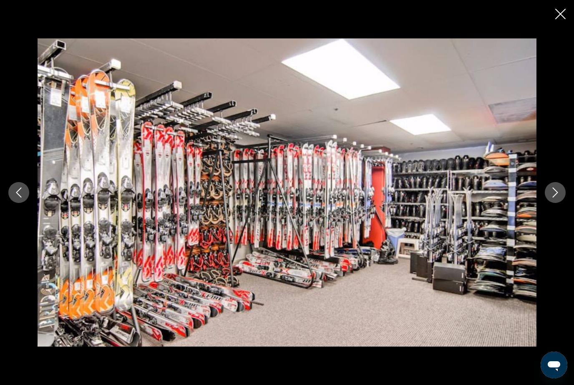
click at [558, 193] on icon "Next image" at bounding box center [555, 192] width 10 height 10
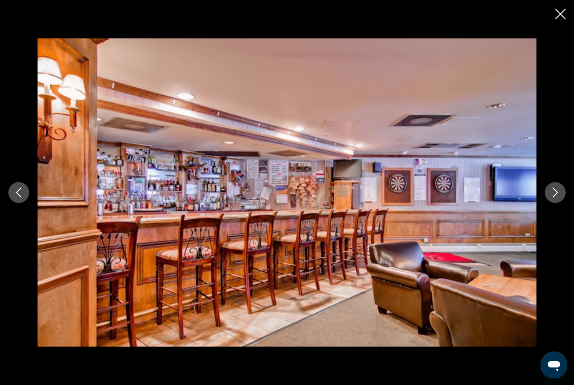
click at [557, 194] on icon "Next image" at bounding box center [555, 192] width 10 height 10
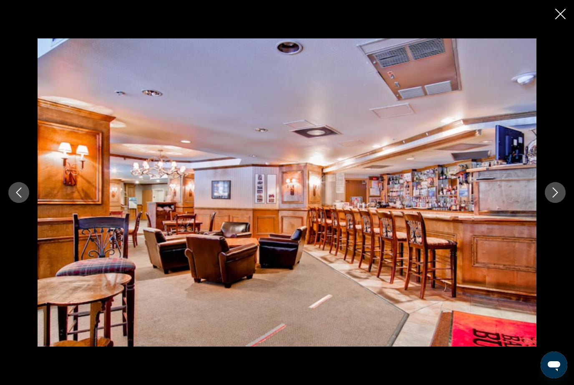
click at [555, 197] on icon "Next image" at bounding box center [555, 192] width 10 height 10
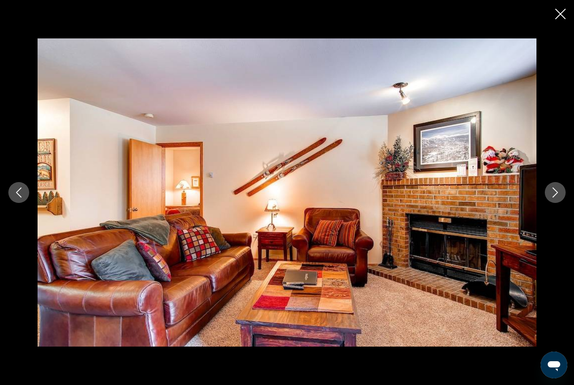
click at [556, 197] on icon "Next image" at bounding box center [555, 192] width 10 height 10
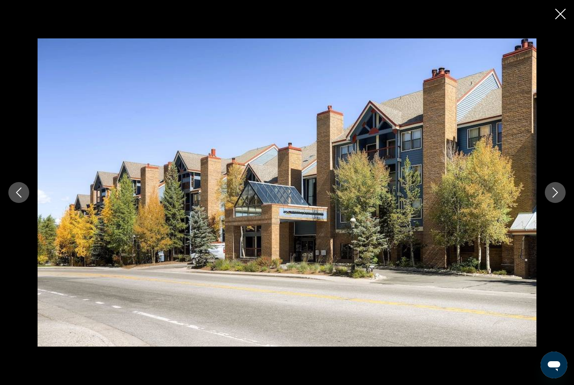
click at [555, 198] on button "Next image" at bounding box center [555, 192] width 21 height 21
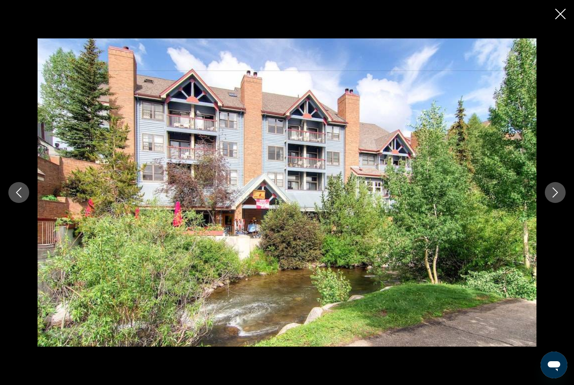
click at [555, 198] on button "Next image" at bounding box center [555, 192] width 21 height 21
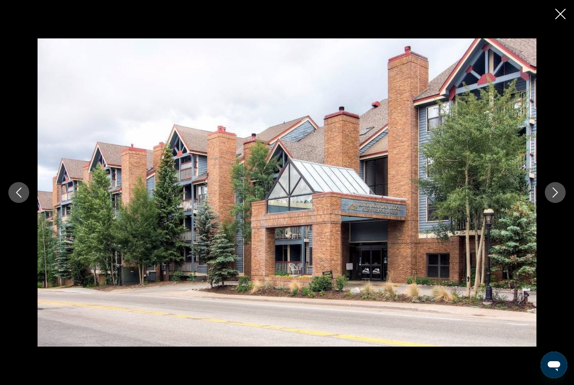
click at [555, 199] on button "Next image" at bounding box center [555, 192] width 21 height 21
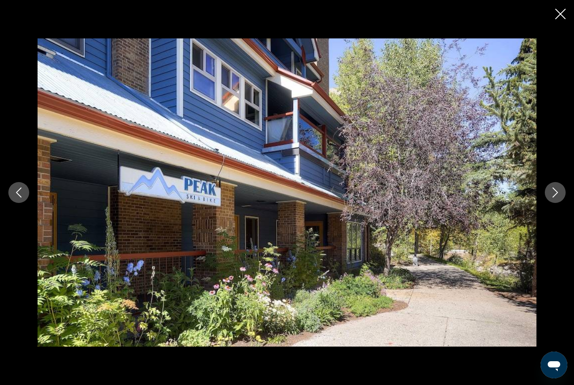
click at [555, 198] on button "Next image" at bounding box center [555, 192] width 21 height 21
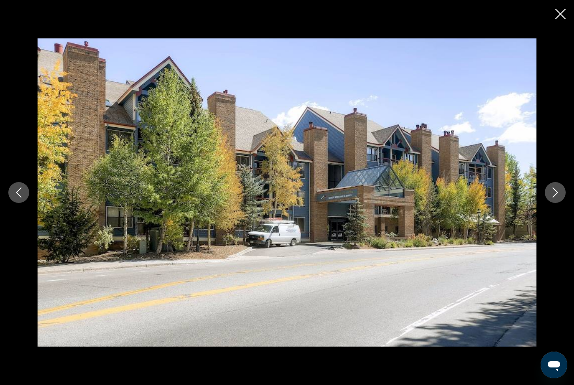
click at [555, 199] on button "Next image" at bounding box center [555, 192] width 21 height 21
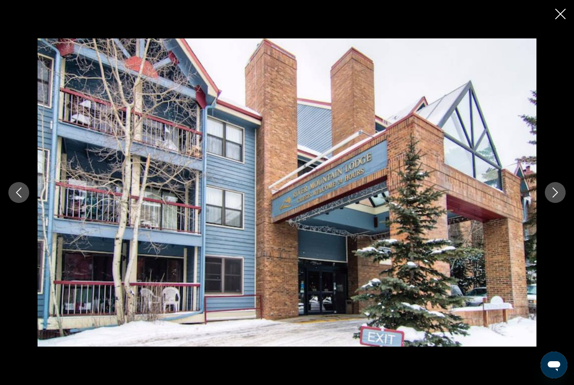
click at [554, 199] on button "Next image" at bounding box center [555, 192] width 21 height 21
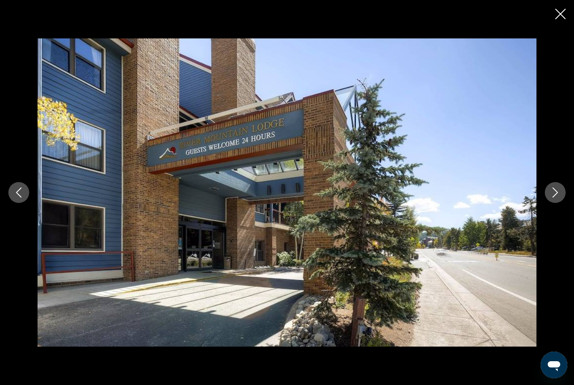
click at [554, 199] on button "Next image" at bounding box center [555, 192] width 21 height 21
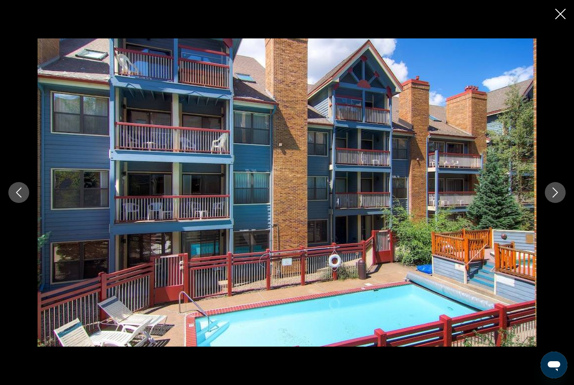
click at [555, 199] on button "Next image" at bounding box center [555, 192] width 21 height 21
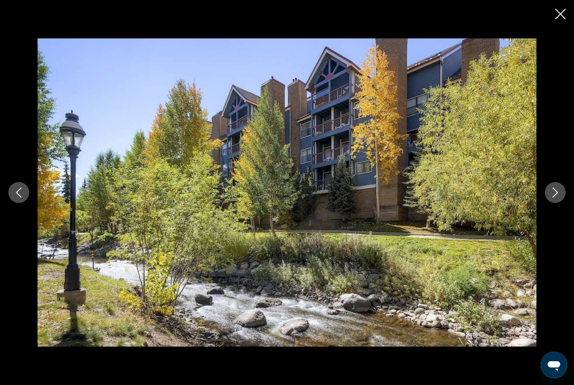
click at [555, 199] on button "Next image" at bounding box center [555, 192] width 21 height 21
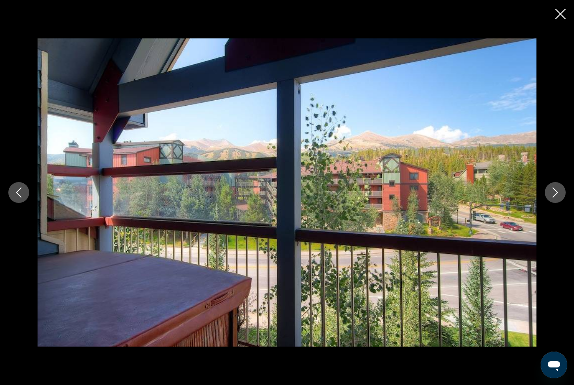
click at [553, 199] on button "Next image" at bounding box center [555, 192] width 21 height 21
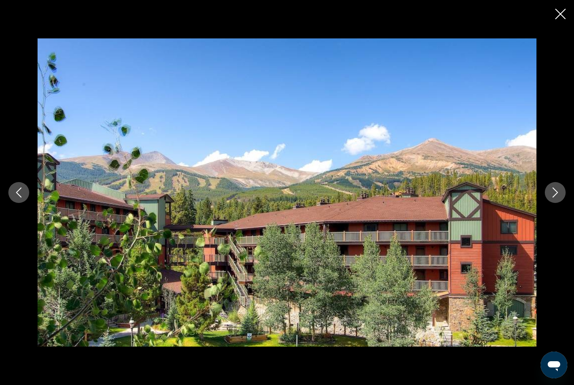
click at [556, 198] on button "Next image" at bounding box center [555, 192] width 21 height 21
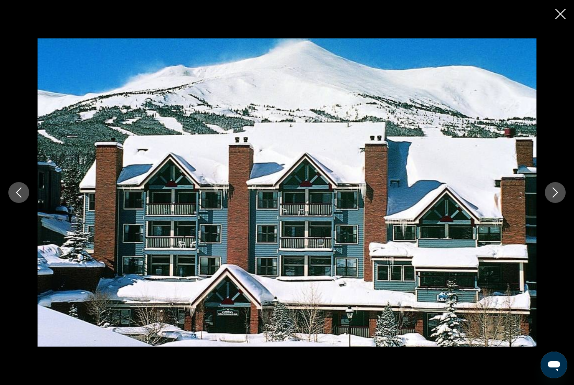
click at [554, 199] on button "Next image" at bounding box center [555, 192] width 21 height 21
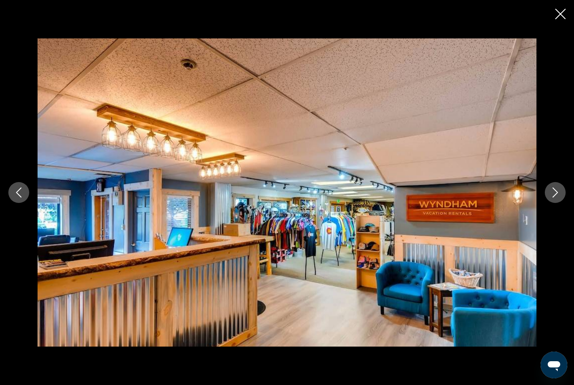
click at [554, 199] on button "Next image" at bounding box center [555, 192] width 21 height 21
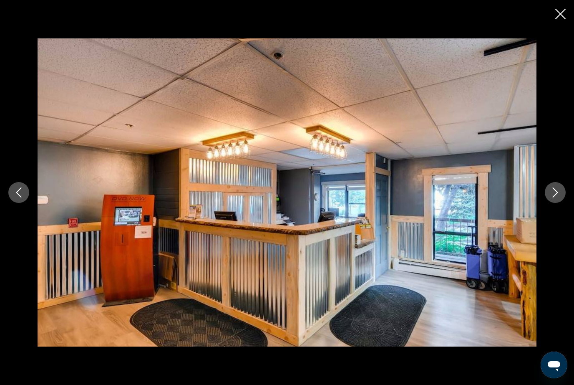
click at [555, 10] on icon "Close slideshow" at bounding box center [560, 14] width 10 height 10
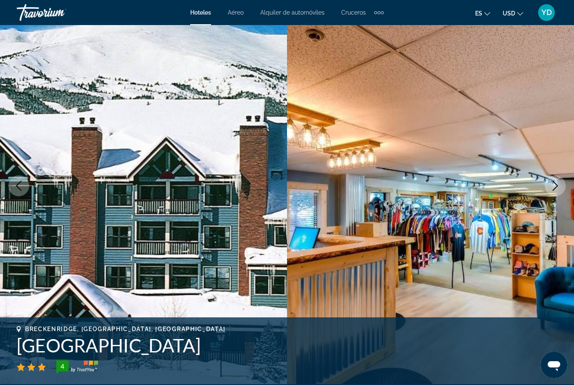
scroll to position [0, 0]
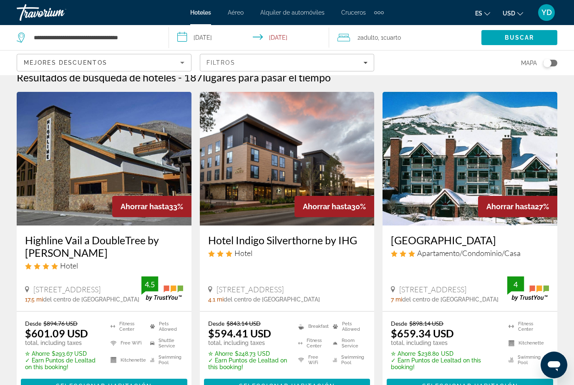
scroll to position [12, 0]
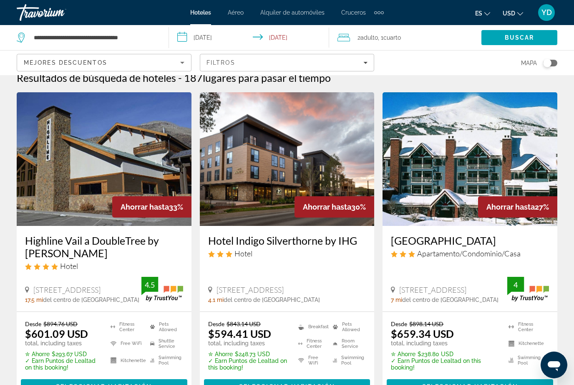
click at [168, 167] on img "Main content" at bounding box center [104, 159] width 175 height 134
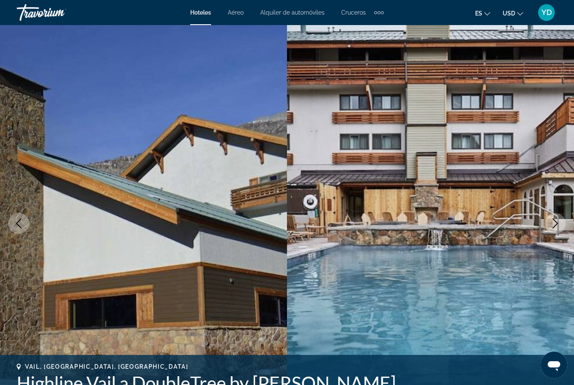
click at [563, 199] on img "Main content" at bounding box center [430, 223] width 287 height 396
click at [565, 186] on img "Main content" at bounding box center [430, 223] width 287 height 396
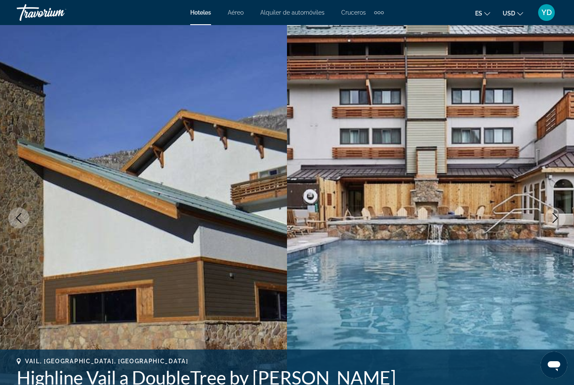
scroll to position [14, 0]
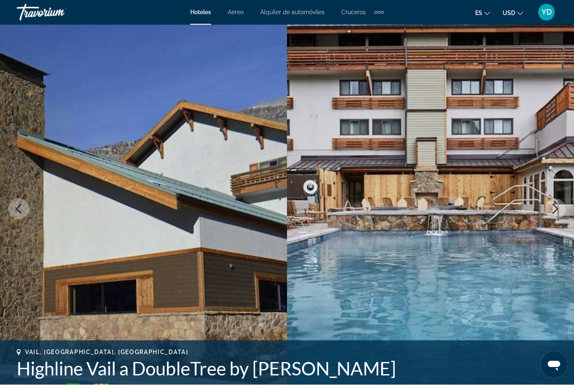
click at [542, 179] on img "Main content" at bounding box center [430, 209] width 287 height 396
click at [565, 203] on img "Main content" at bounding box center [430, 209] width 287 height 396
click at [555, 204] on icon "Next image" at bounding box center [555, 209] width 10 height 10
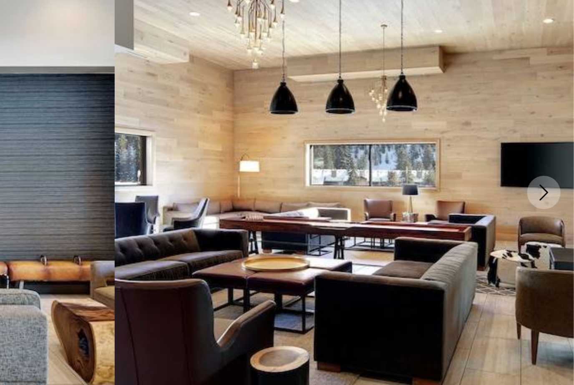
click at [553, 204] on icon "Next image" at bounding box center [555, 209] width 5 height 10
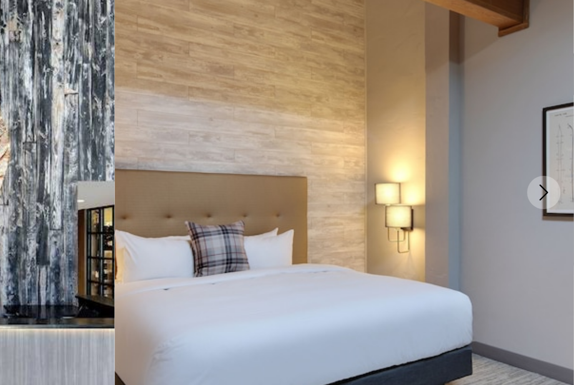
click at [550, 204] on icon "Next image" at bounding box center [555, 209] width 10 height 10
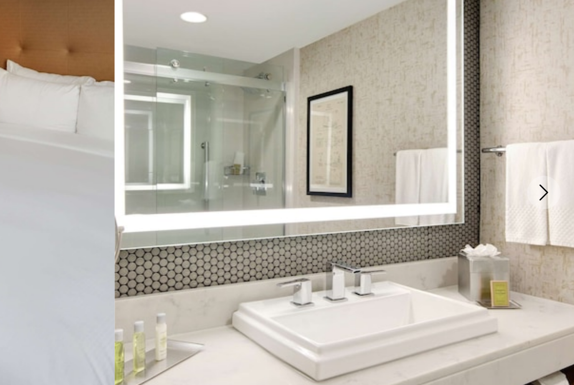
click at [550, 204] on icon "Next image" at bounding box center [555, 209] width 10 height 10
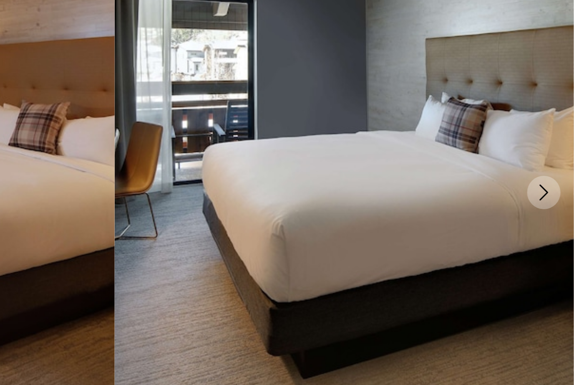
click at [550, 204] on icon "Next image" at bounding box center [555, 209] width 10 height 10
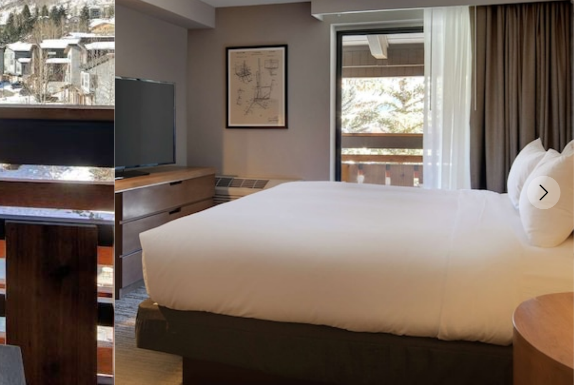
click at [550, 204] on icon "Next image" at bounding box center [555, 209] width 10 height 10
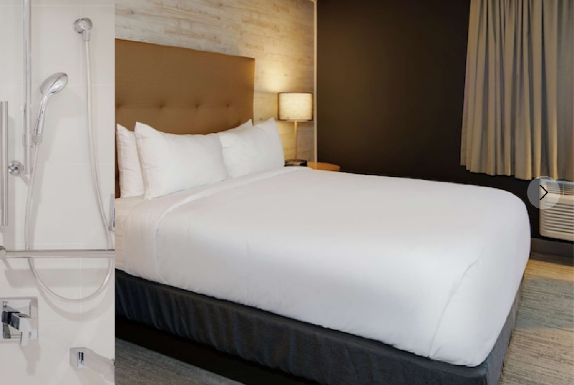
click at [550, 204] on icon "Next image" at bounding box center [555, 209] width 10 height 10
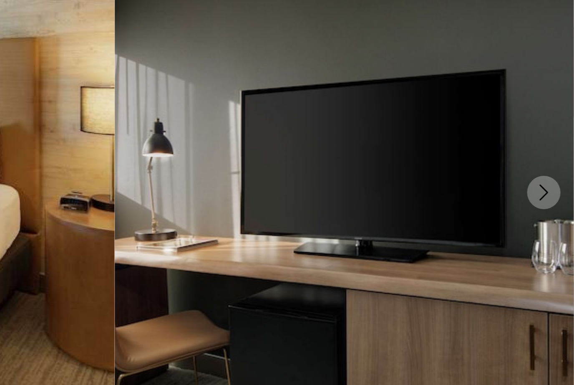
click at [550, 204] on icon "Next image" at bounding box center [555, 209] width 10 height 10
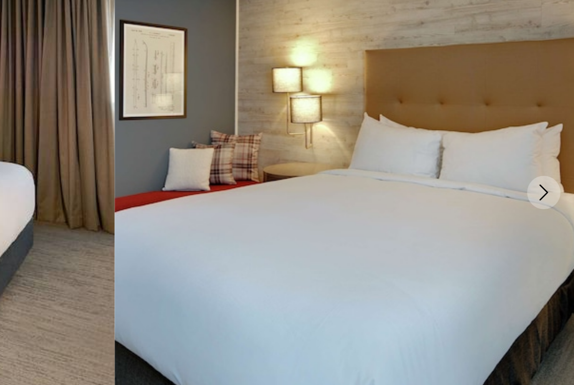
click at [550, 204] on icon "Next image" at bounding box center [555, 209] width 10 height 10
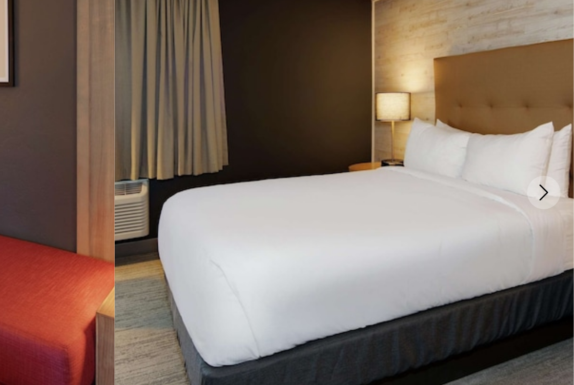
click at [545, 199] on button "Next image" at bounding box center [555, 209] width 21 height 21
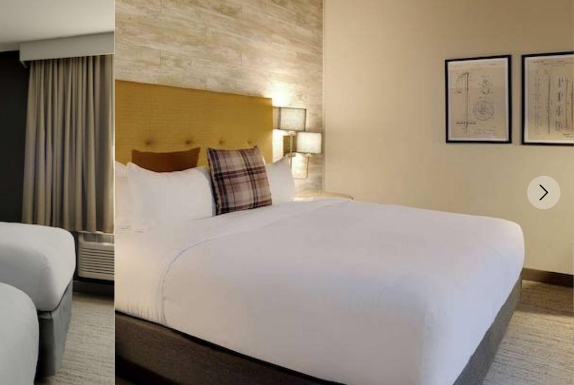
click at [550, 204] on icon "Next image" at bounding box center [555, 209] width 10 height 10
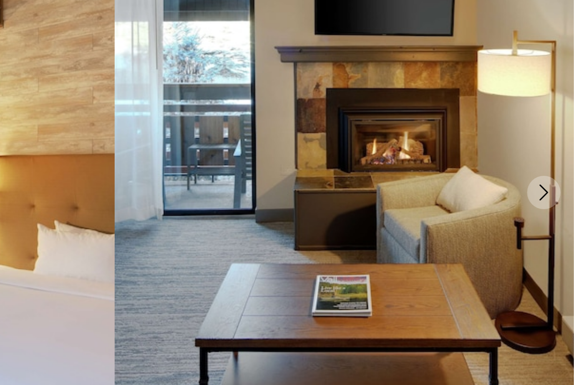
click at [550, 204] on icon "Next image" at bounding box center [555, 209] width 10 height 10
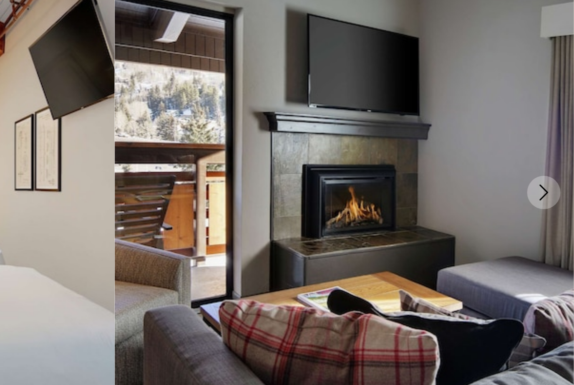
click at [550, 204] on icon "Next image" at bounding box center [555, 209] width 10 height 10
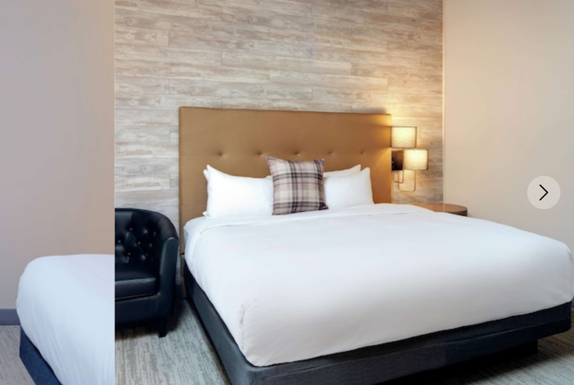
click at [550, 204] on icon "Next image" at bounding box center [555, 209] width 10 height 10
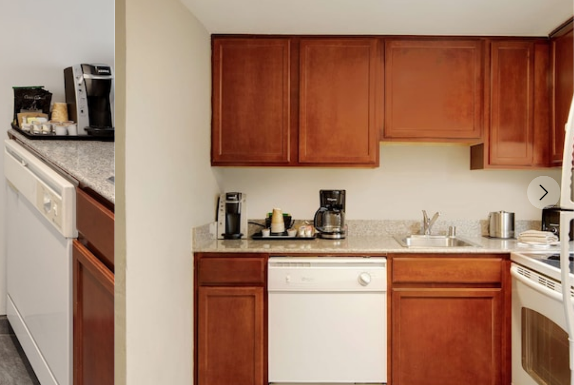
click at [553, 204] on icon "Next image" at bounding box center [555, 209] width 5 height 10
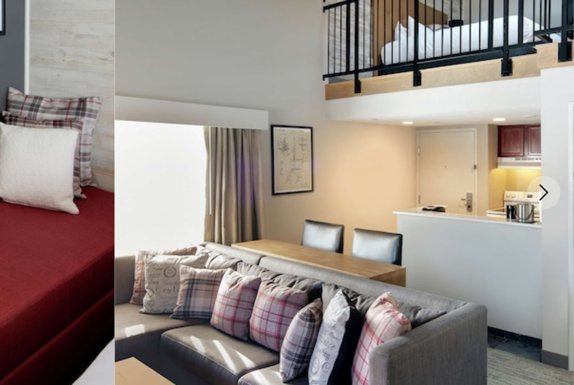
click at [550, 204] on icon "Next image" at bounding box center [555, 209] width 10 height 10
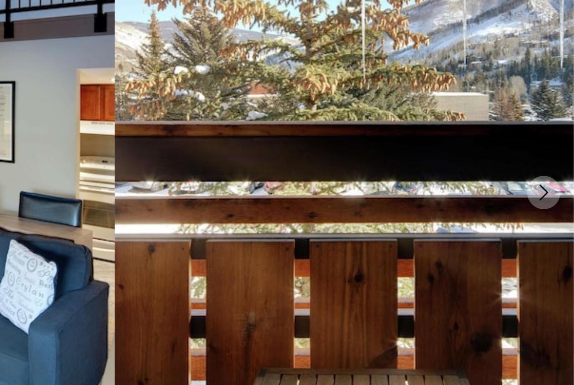
click at [550, 204] on icon "Next image" at bounding box center [555, 209] width 10 height 10
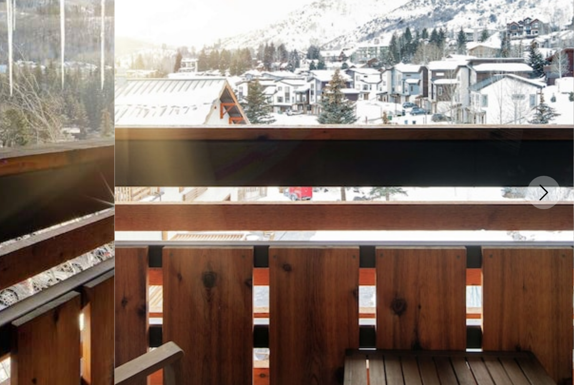
click at [550, 204] on icon "Next image" at bounding box center [555, 209] width 10 height 10
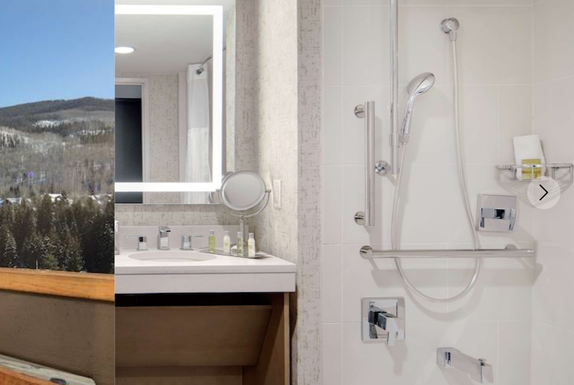
click at [553, 204] on icon "Next image" at bounding box center [555, 209] width 5 height 10
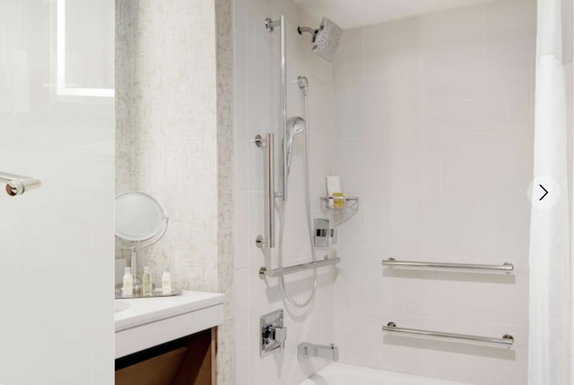
click at [550, 204] on icon "Next image" at bounding box center [555, 209] width 10 height 10
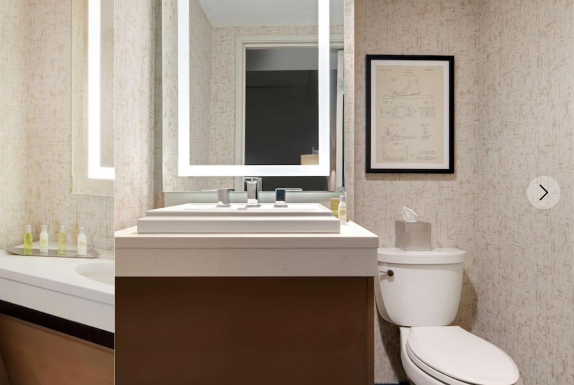
click at [545, 199] on button "Next image" at bounding box center [555, 209] width 21 height 21
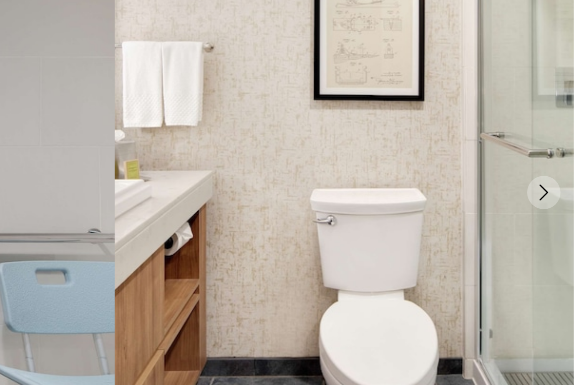
click at [550, 204] on icon "Next image" at bounding box center [555, 209] width 10 height 10
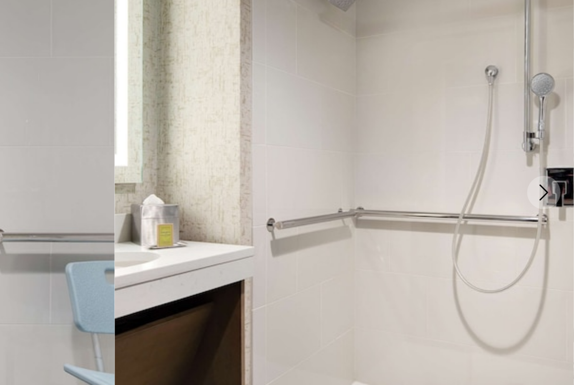
click at [550, 204] on icon "Next image" at bounding box center [555, 209] width 10 height 10
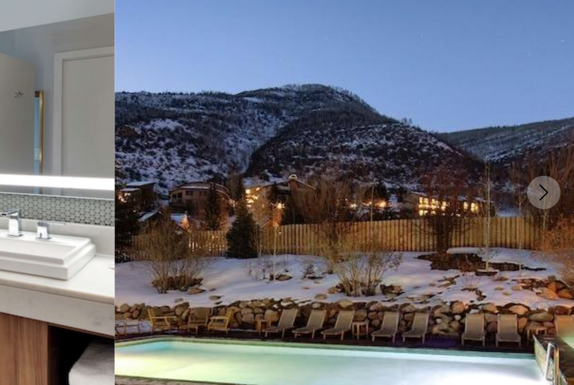
click at [553, 204] on icon "Next image" at bounding box center [555, 209] width 5 height 10
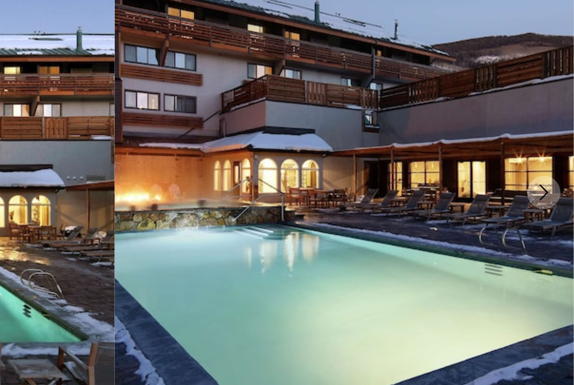
click at [545, 199] on button "Next image" at bounding box center [555, 209] width 21 height 21
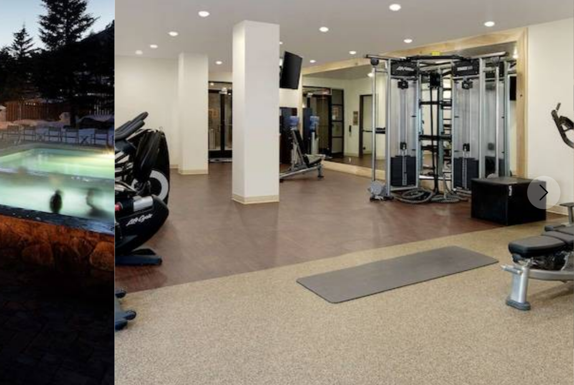
click at [553, 204] on icon "Next image" at bounding box center [555, 209] width 5 height 10
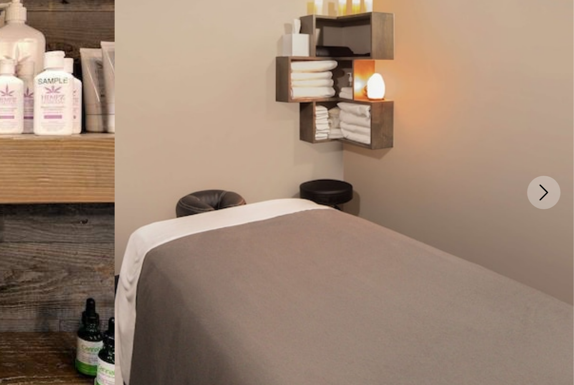
click at [550, 204] on icon "Next image" at bounding box center [555, 209] width 10 height 10
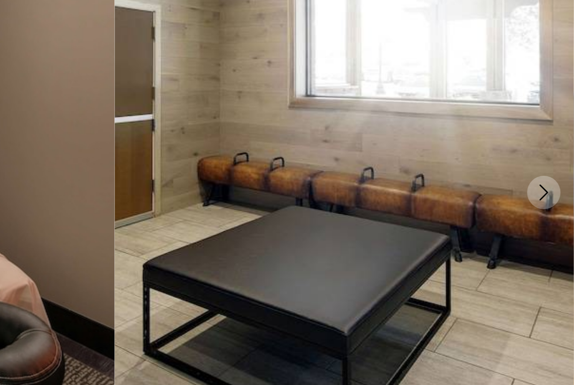
click at [545, 199] on button "Next image" at bounding box center [555, 209] width 21 height 21
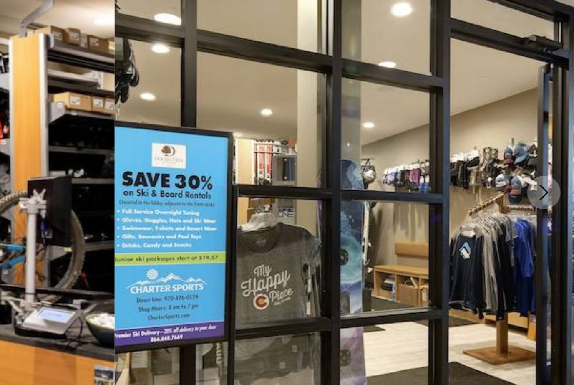
click at [545, 199] on button "Next image" at bounding box center [555, 209] width 21 height 21
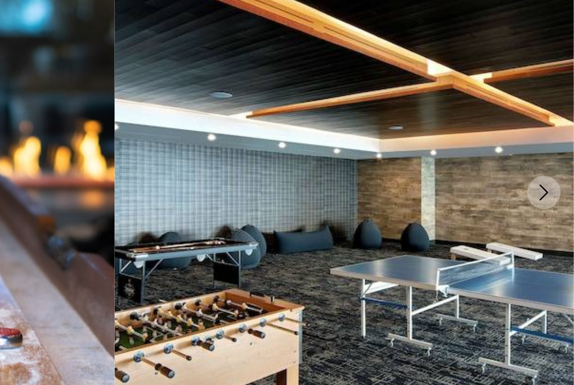
click at [550, 204] on icon "Next image" at bounding box center [555, 209] width 10 height 10
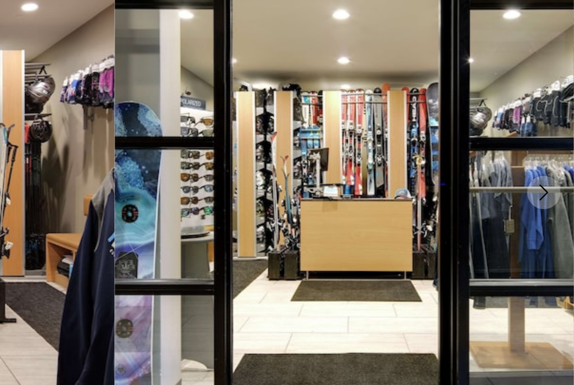
click at [550, 204] on icon "Next image" at bounding box center [555, 209] width 10 height 10
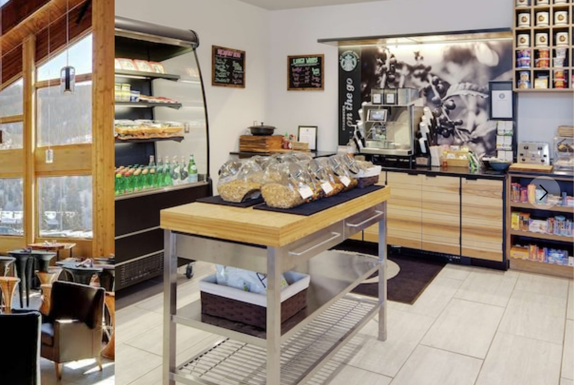
click at [334, 129] on img "Main content" at bounding box center [430, 209] width 287 height 396
click at [545, 199] on button "Next image" at bounding box center [555, 209] width 21 height 21
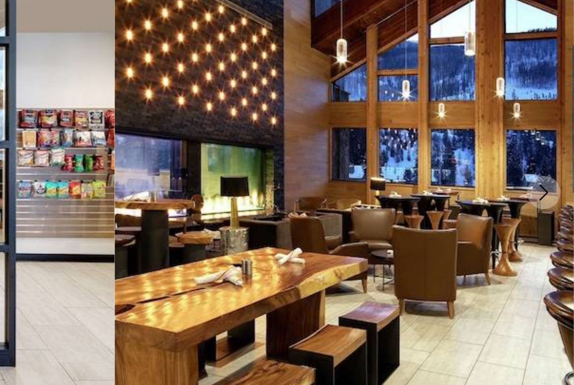
click at [545, 199] on button "Next image" at bounding box center [555, 209] width 21 height 21
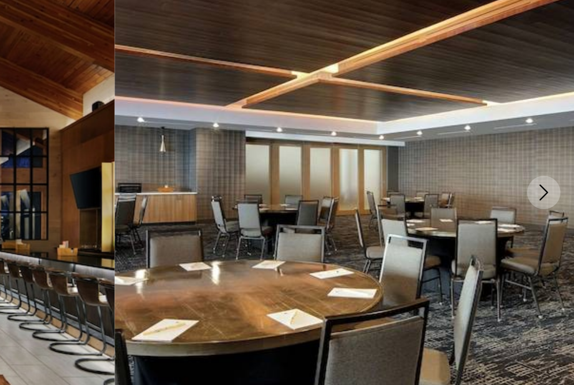
click at [545, 199] on button "Next image" at bounding box center [555, 209] width 21 height 21
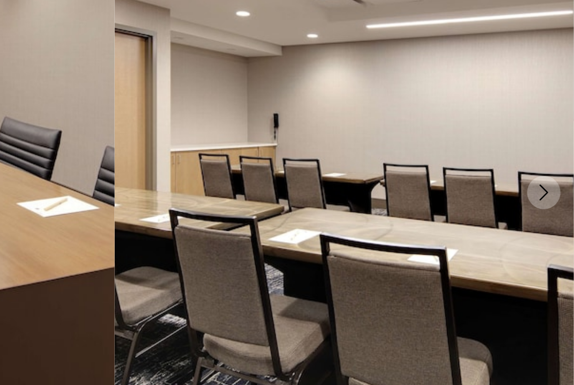
click at [545, 199] on button "Next image" at bounding box center [555, 209] width 21 height 21
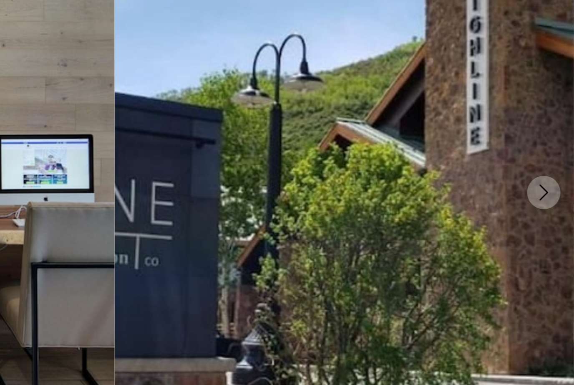
click at [550, 204] on icon "Next image" at bounding box center [555, 209] width 10 height 10
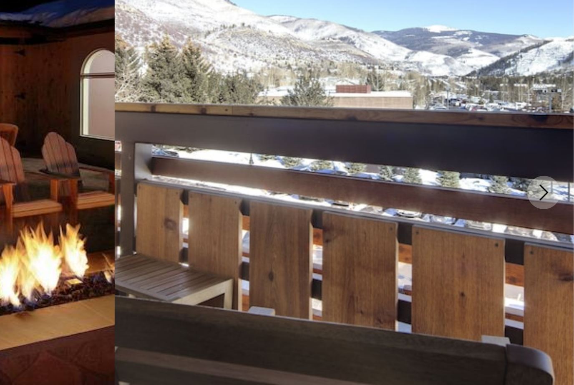
click at [550, 204] on icon "Next image" at bounding box center [555, 209] width 10 height 10
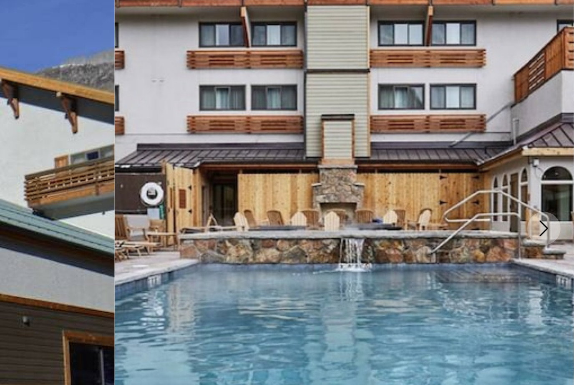
scroll to position [0, 0]
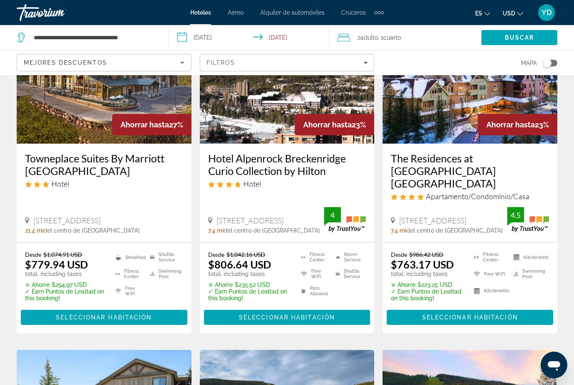
scroll to position [421, 0]
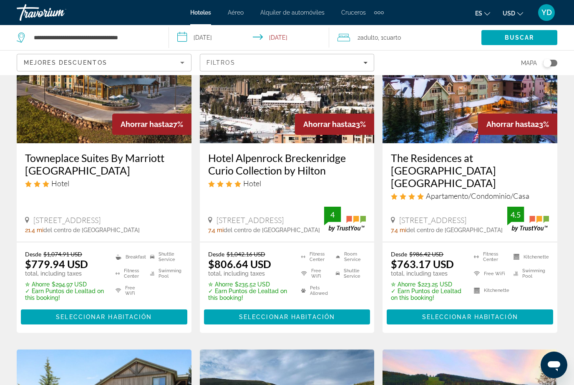
click at [525, 98] on img "Main content" at bounding box center [470, 77] width 175 height 134
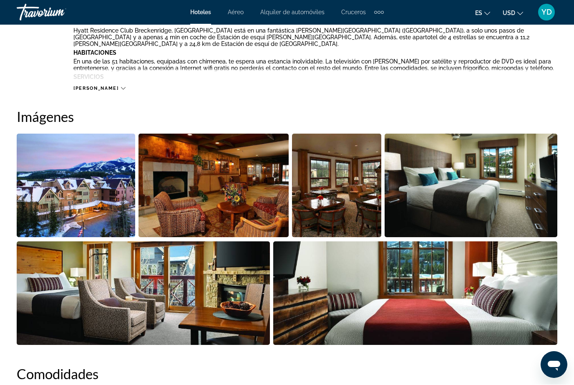
click at [527, 199] on img "Open full-screen image slider" at bounding box center [471, 185] width 173 height 103
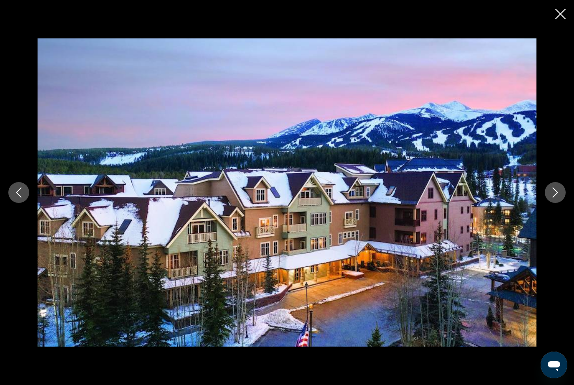
click at [550, 192] on button "Next image" at bounding box center [555, 192] width 21 height 21
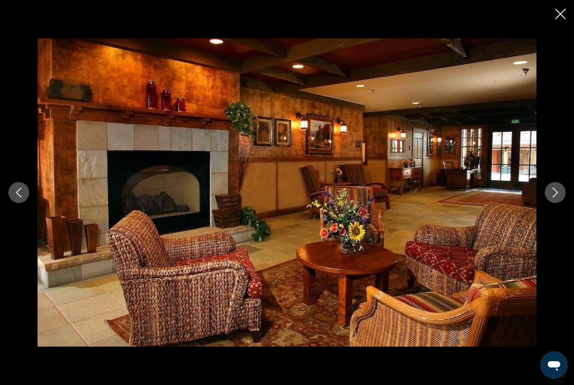
click at [550, 194] on button "Next image" at bounding box center [555, 192] width 21 height 21
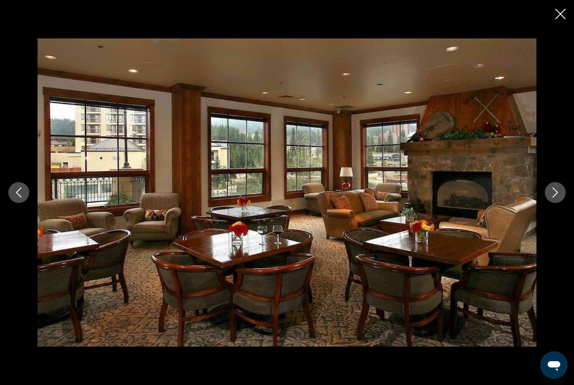
click at [551, 193] on icon "Next image" at bounding box center [555, 192] width 10 height 10
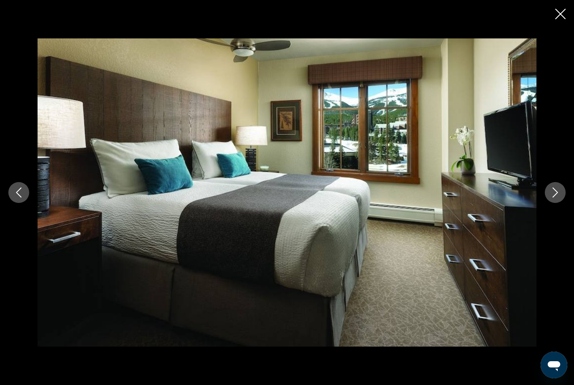
click at [549, 198] on button "Next image" at bounding box center [555, 192] width 21 height 21
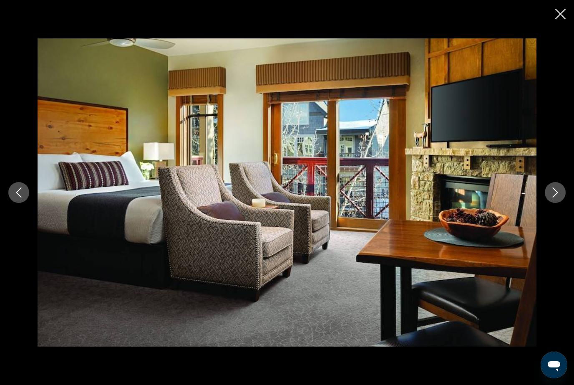
click at [547, 207] on div "prev next" at bounding box center [287, 192] width 574 height 308
click at [552, 187] on button "Next image" at bounding box center [555, 192] width 21 height 21
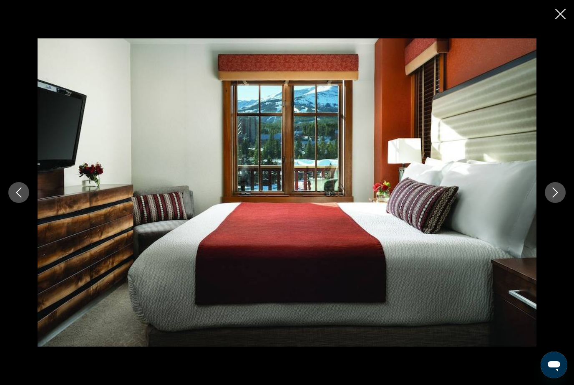
click at [551, 189] on icon "Next image" at bounding box center [555, 192] width 10 height 10
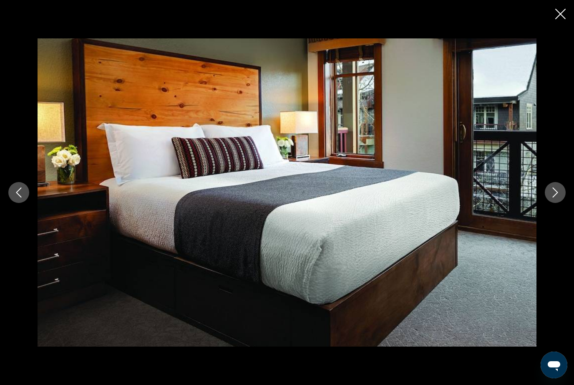
click at [548, 192] on button "Next image" at bounding box center [555, 192] width 21 height 21
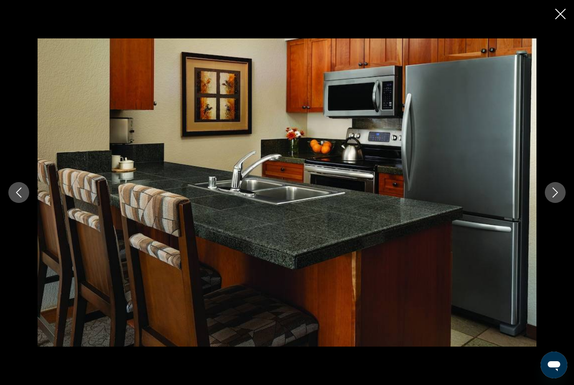
click at [550, 189] on button "Next image" at bounding box center [555, 192] width 21 height 21
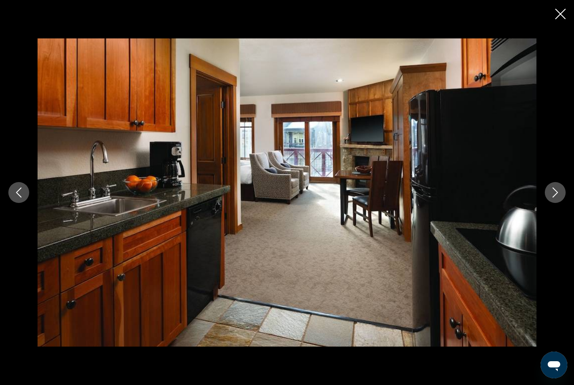
click at [550, 188] on button "Next image" at bounding box center [555, 192] width 21 height 21
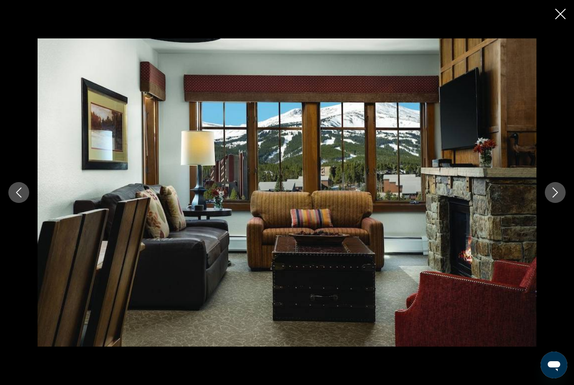
click at [551, 191] on icon "Next image" at bounding box center [555, 192] width 10 height 10
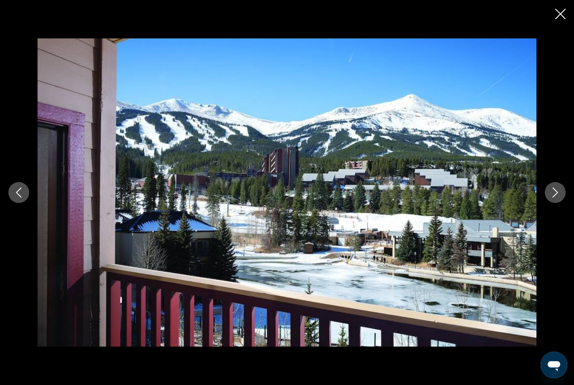
click at [552, 191] on icon "Next image" at bounding box center [555, 192] width 10 height 10
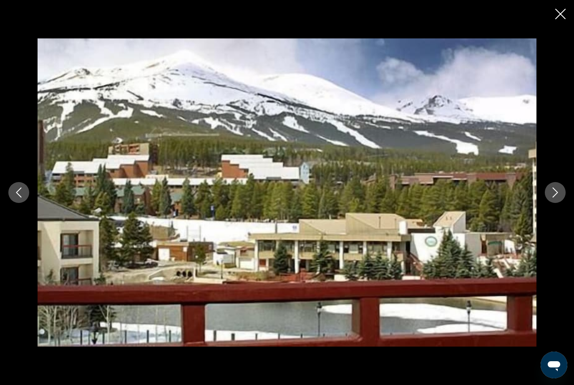
click at [553, 196] on icon "Next image" at bounding box center [555, 192] width 10 height 10
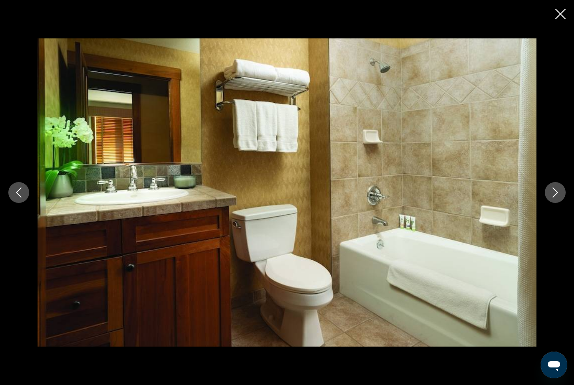
click at [553, 199] on button "Next image" at bounding box center [555, 192] width 21 height 21
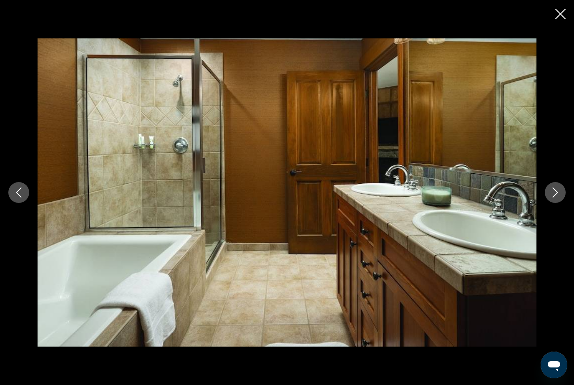
click at [561, 192] on button "Next image" at bounding box center [555, 192] width 21 height 21
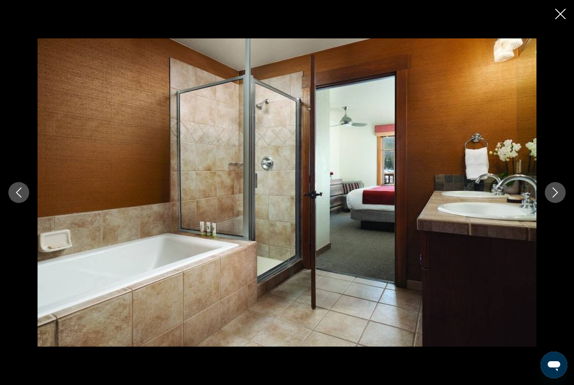
click at [557, 192] on icon "Next image" at bounding box center [555, 192] width 10 height 10
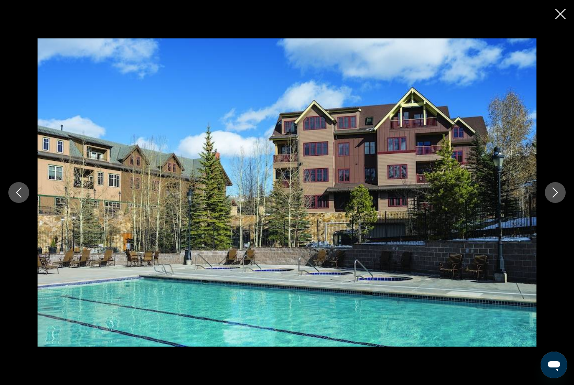
click at [549, 202] on div "prev next" at bounding box center [287, 192] width 574 height 308
click at [553, 194] on icon "Next image" at bounding box center [555, 192] width 10 height 10
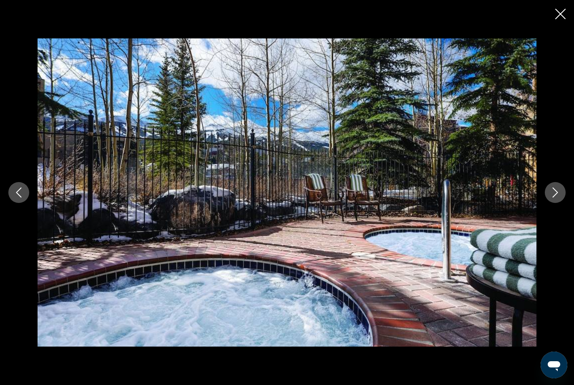
click at [555, 193] on icon "Next image" at bounding box center [555, 192] width 10 height 10
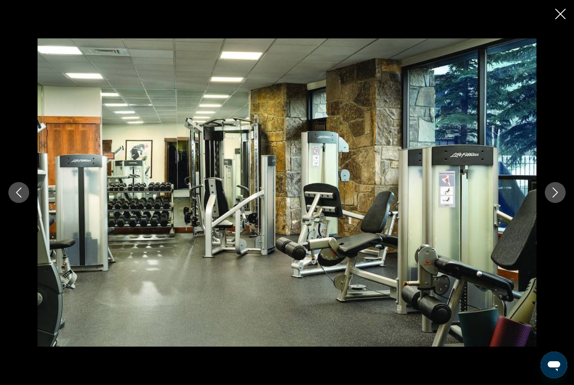
click at [556, 190] on icon "Next image" at bounding box center [555, 192] width 5 height 10
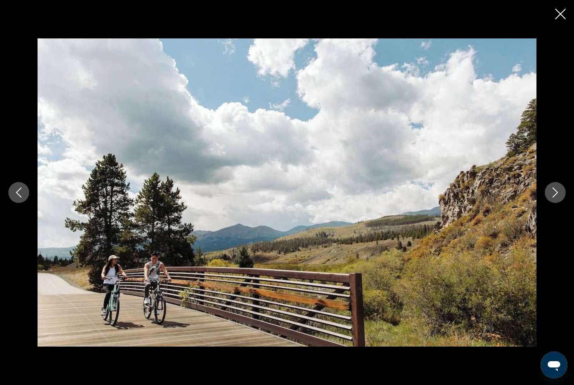
click at [556, 189] on icon "Next image" at bounding box center [555, 192] width 10 height 10
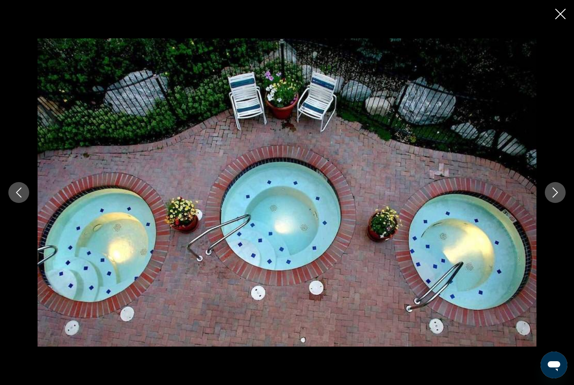
click at [555, 190] on icon "Next image" at bounding box center [555, 192] width 10 height 10
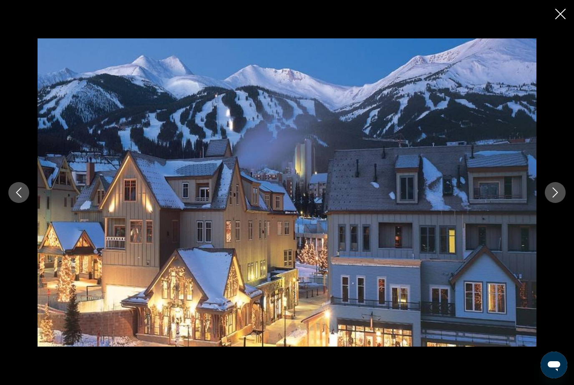
click at [558, 184] on button "Next image" at bounding box center [555, 192] width 21 height 21
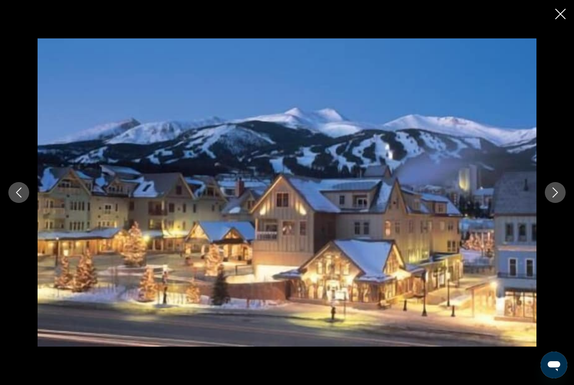
click at [553, 191] on icon "Next image" at bounding box center [555, 192] width 10 height 10
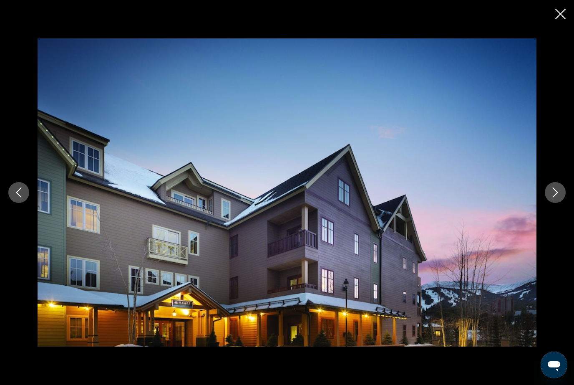
click at [557, 184] on button "Next image" at bounding box center [555, 192] width 21 height 21
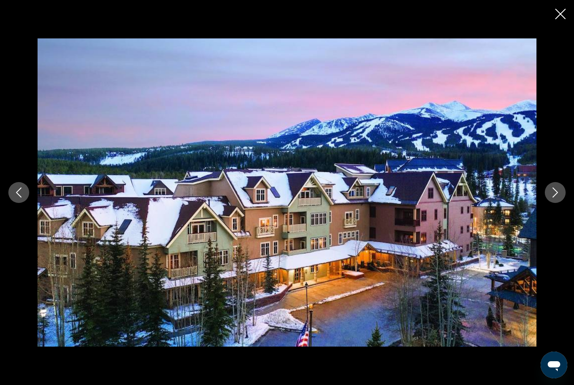
click at [553, 191] on icon "Next image" at bounding box center [555, 192] width 10 height 10
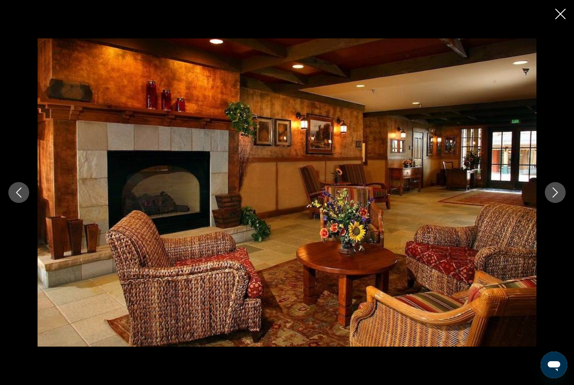
scroll to position [494, 0]
click at [558, 11] on icon "Close slideshow" at bounding box center [560, 14] width 10 height 10
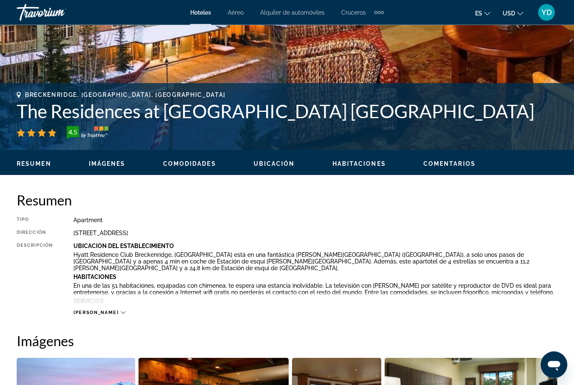
scroll to position [0, 0]
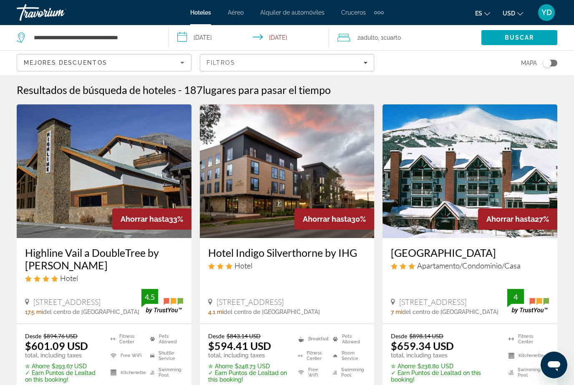
click at [215, 27] on input "**********" at bounding box center [251, 39] width 164 height 28
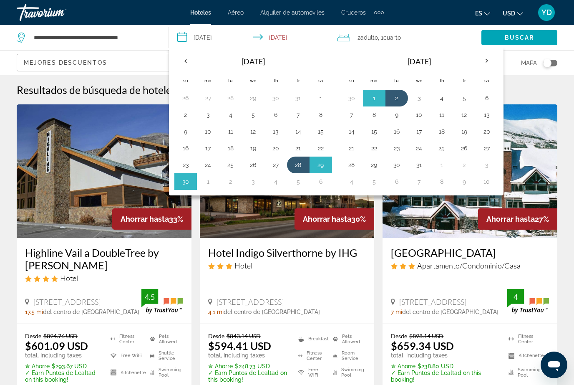
click at [462, 129] on button "19" at bounding box center [464, 132] width 13 height 12
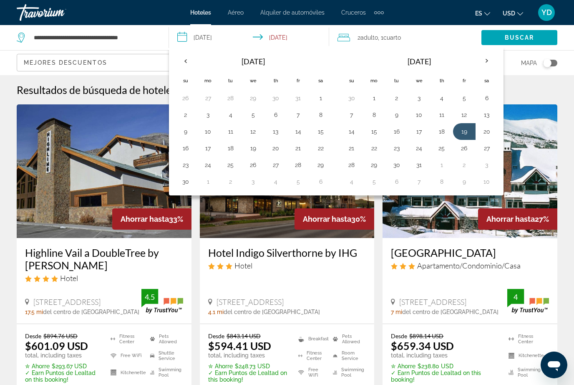
click at [363, 161] on table "Navigation placeholder [DATE] Su Mo Tu We Th Fr Sa 30 1 2 3 4 5 6 7 8 9 10 11 1…" at bounding box center [420, 120] width 158 height 139
click at [399, 148] on button "23" at bounding box center [396, 148] width 13 height 12
type input "**********"
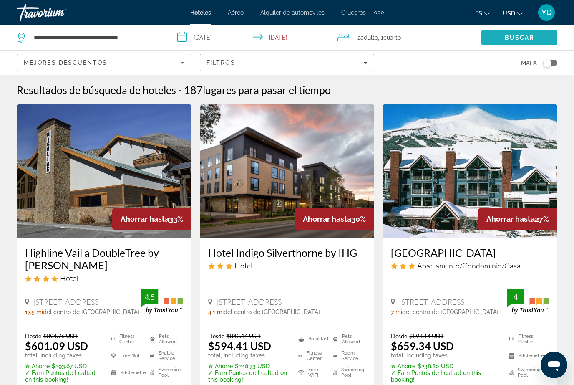
click at [530, 40] on span "Buscar" at bounding box center [520, 37] width 30 height 7
